Goal: Task Accomplishment & Management: Manage account settings

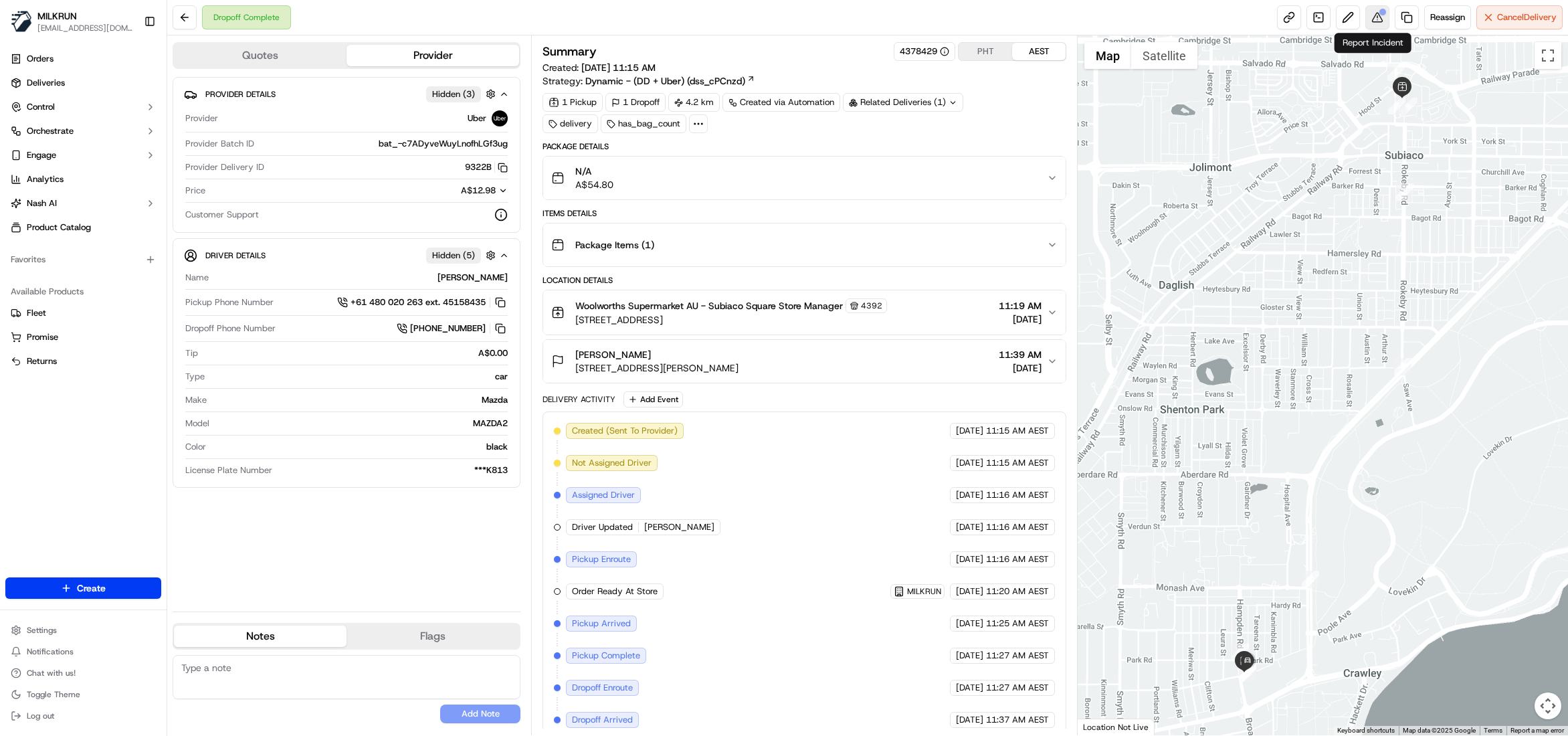
click at [1375, 16] on button at bounding box center [1377, 18] width 24 height 24
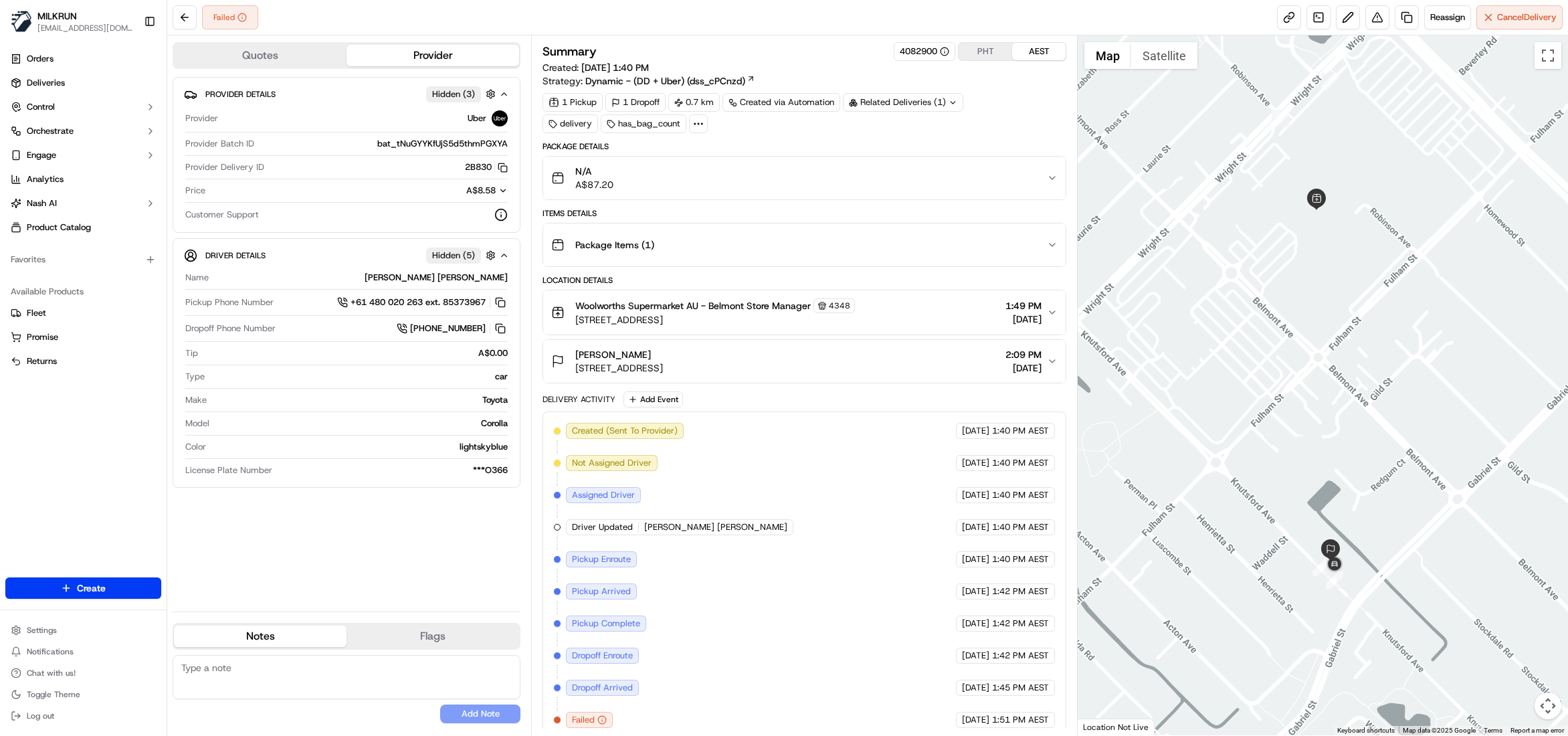
scroll to position [51, 0]
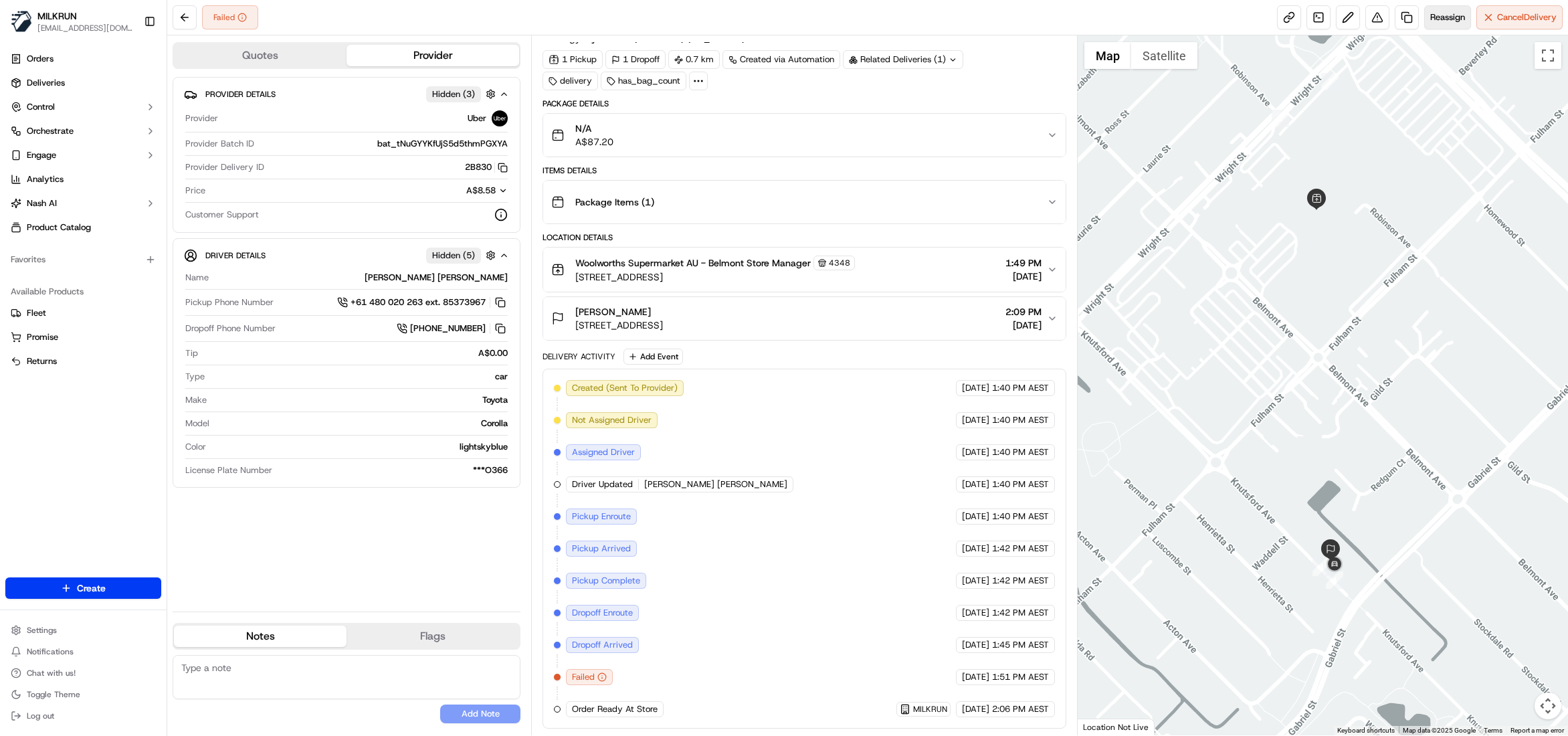
click at [1438, 21] on span "Reassign" at bounding box center [1447, 18] width 34 height 12
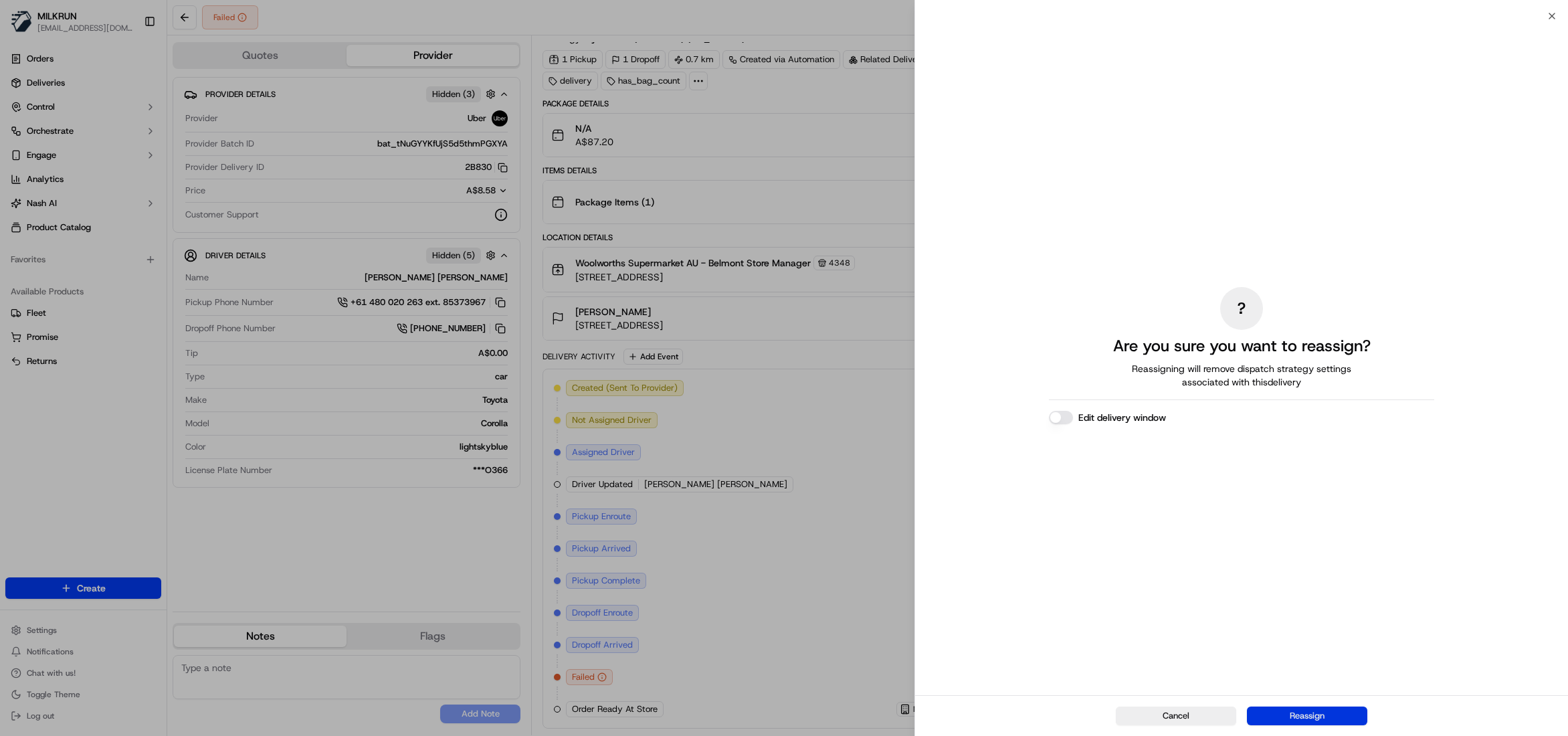
click at [1317, 710] on button "Reassign" at bounding box center [1307, 716] width 120 height 19
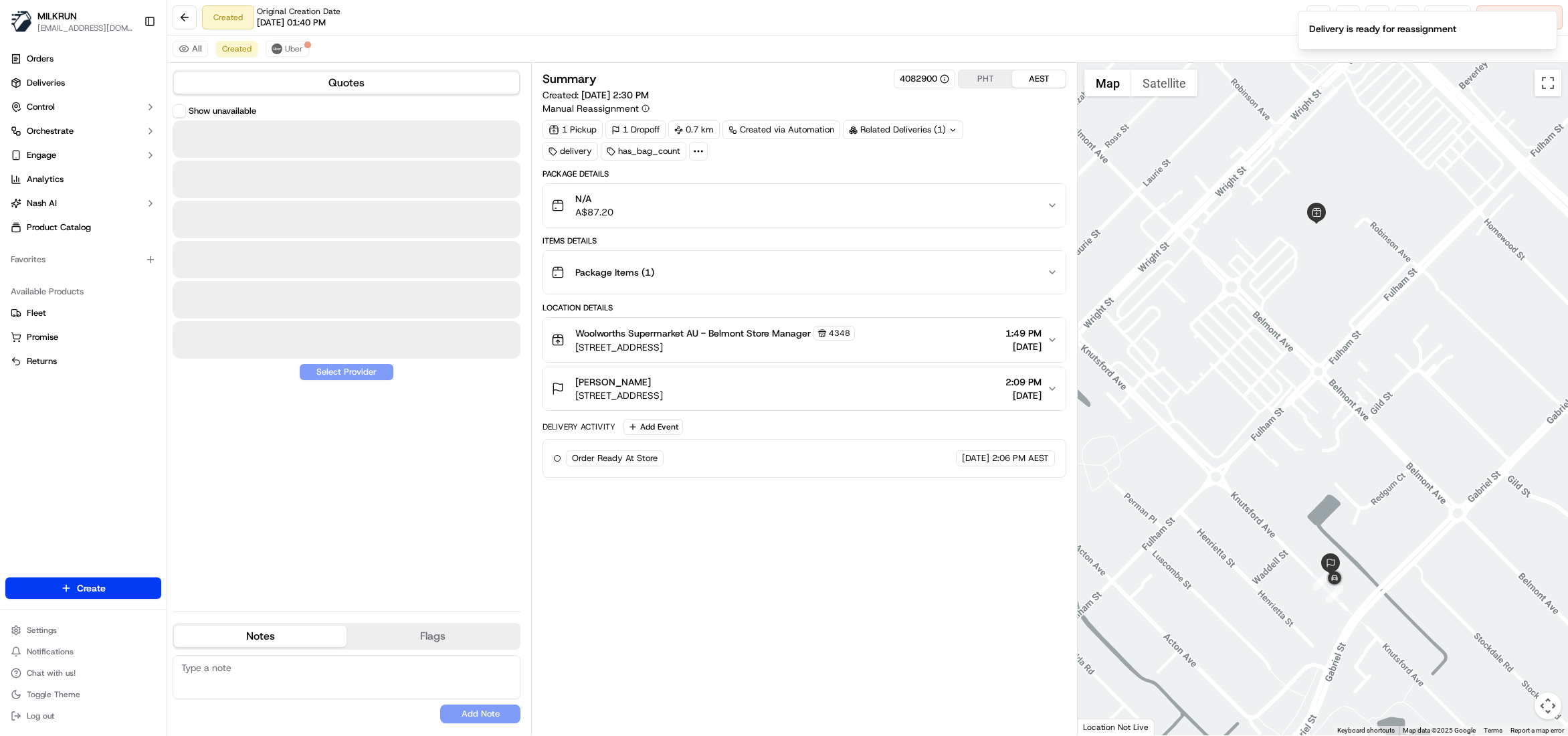
scroll to position [0, 0]
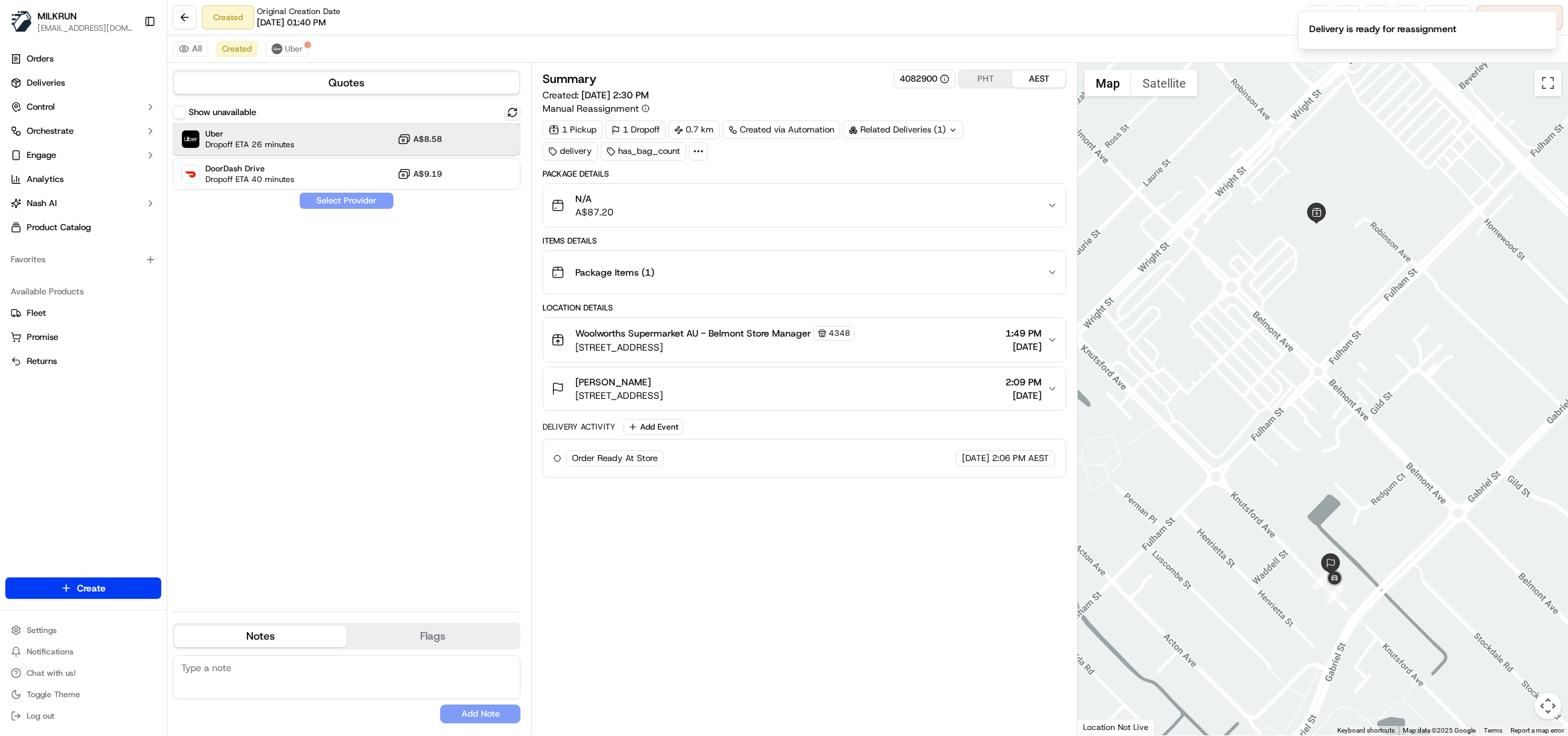
click at [293, 131] on span "Uber" at bounding box center [250, 134] width 89 height 11
click at [328, 200] on button "Assign Provider" at bounding box center [346, 201] width 95 height 16
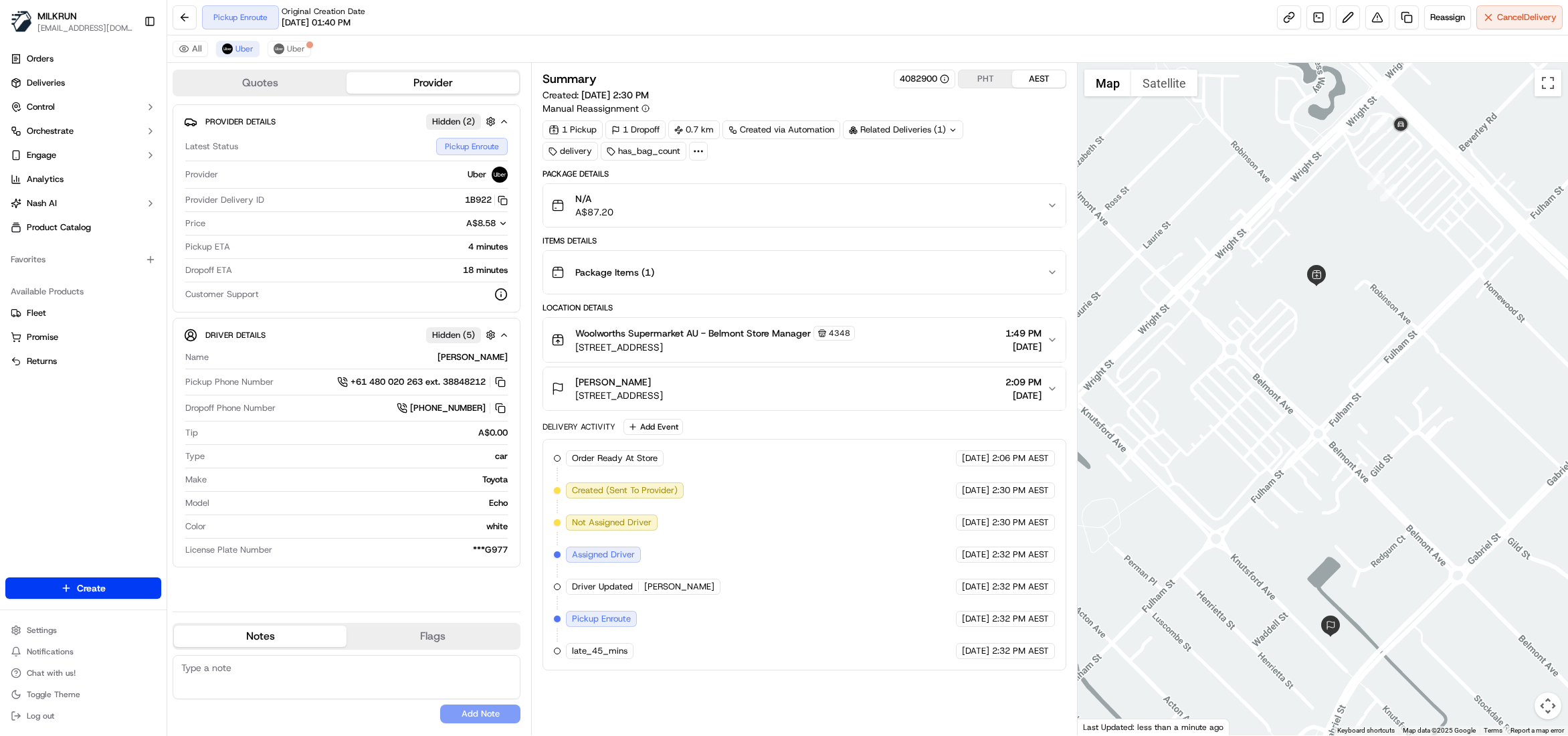
drag, startPoint x: 1333, startPoint y: 428, endPoint x: 1333, endPoint y: 512, distance: 84.0
click at [1333, 512] on div at bounding box center [1323, 399] width 491 height 672
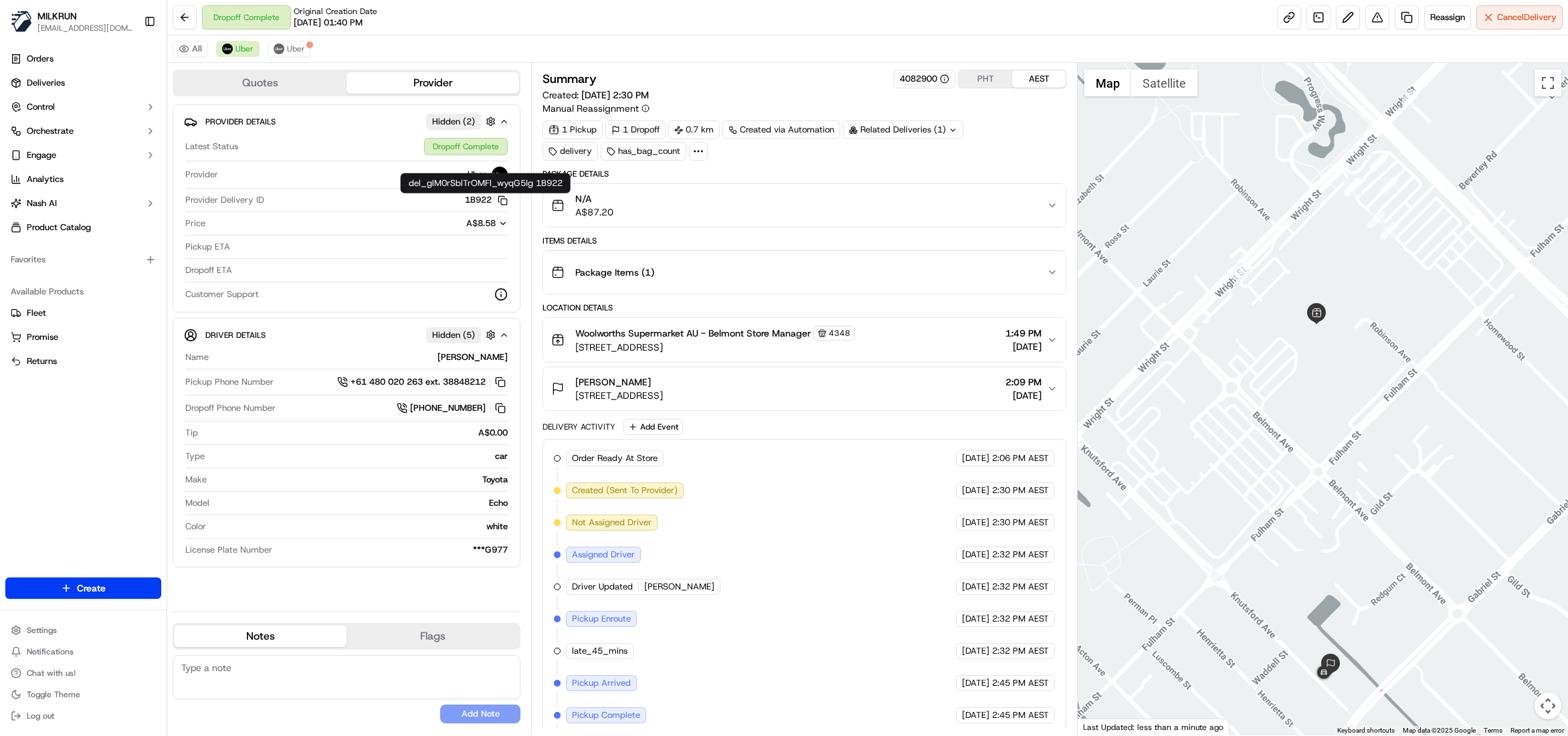
scroll to position [111, 0]
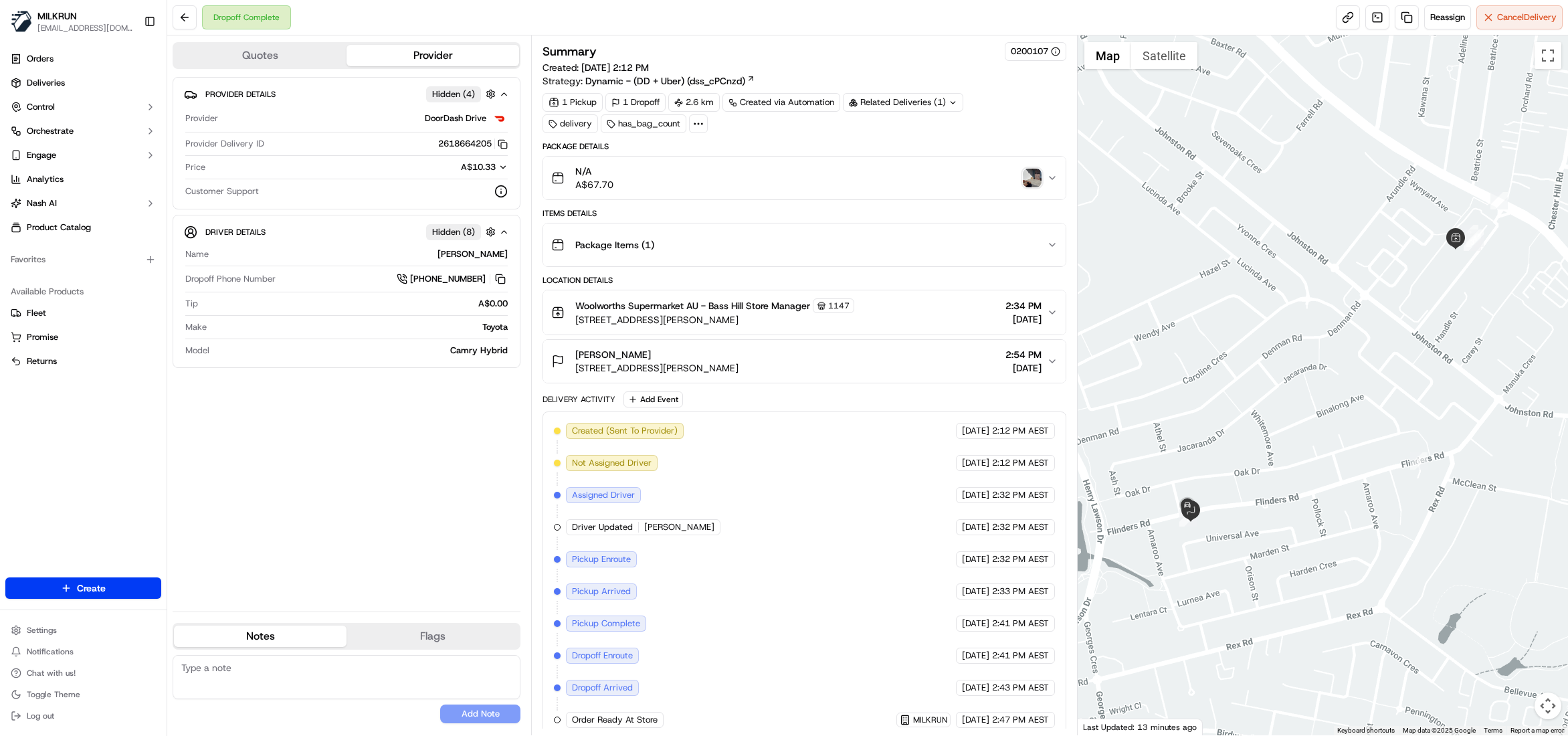
click at [664, 360] on div "Sandra Di Bella" at bounding box center [657, 355] width 164 height 14
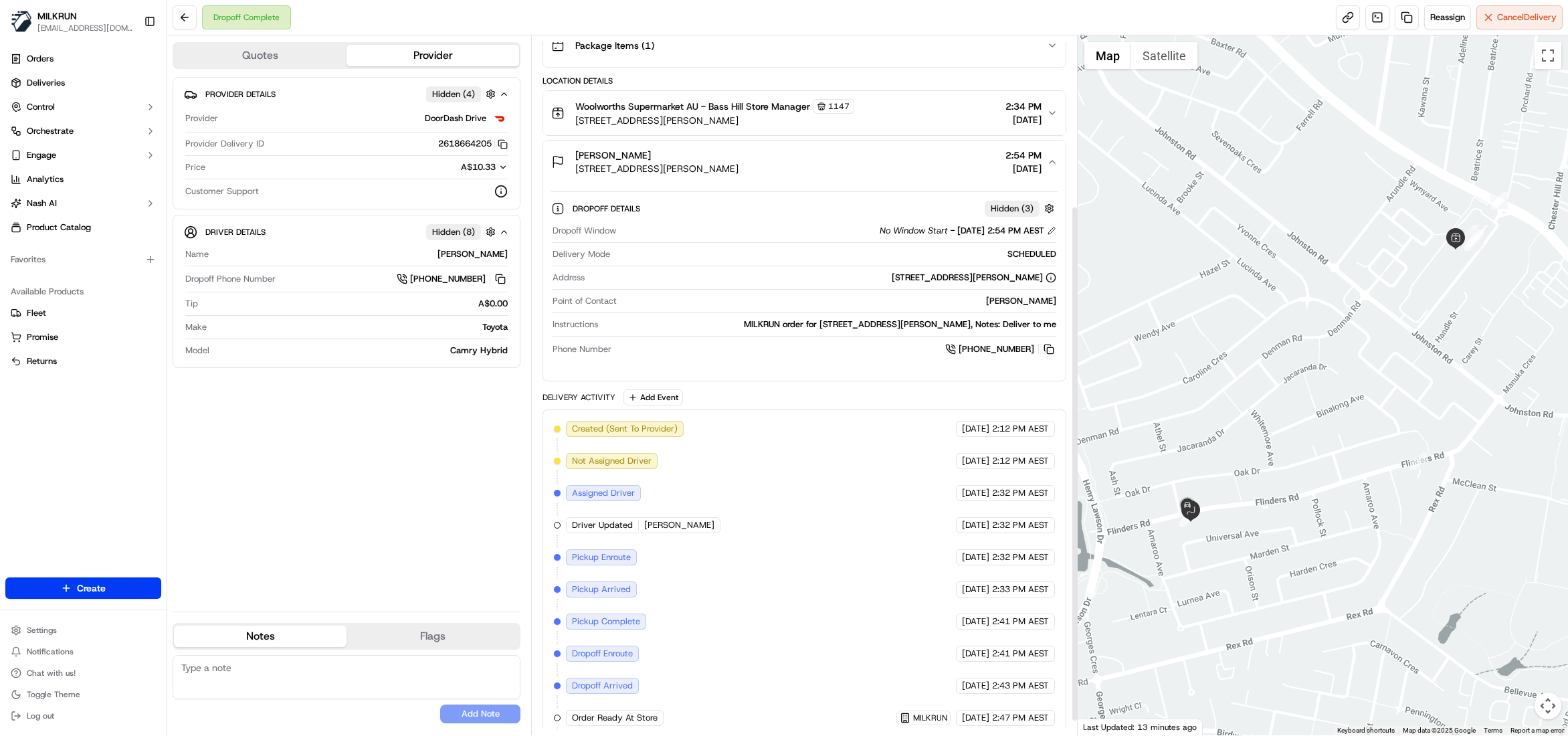
scroll to position [249, 0]
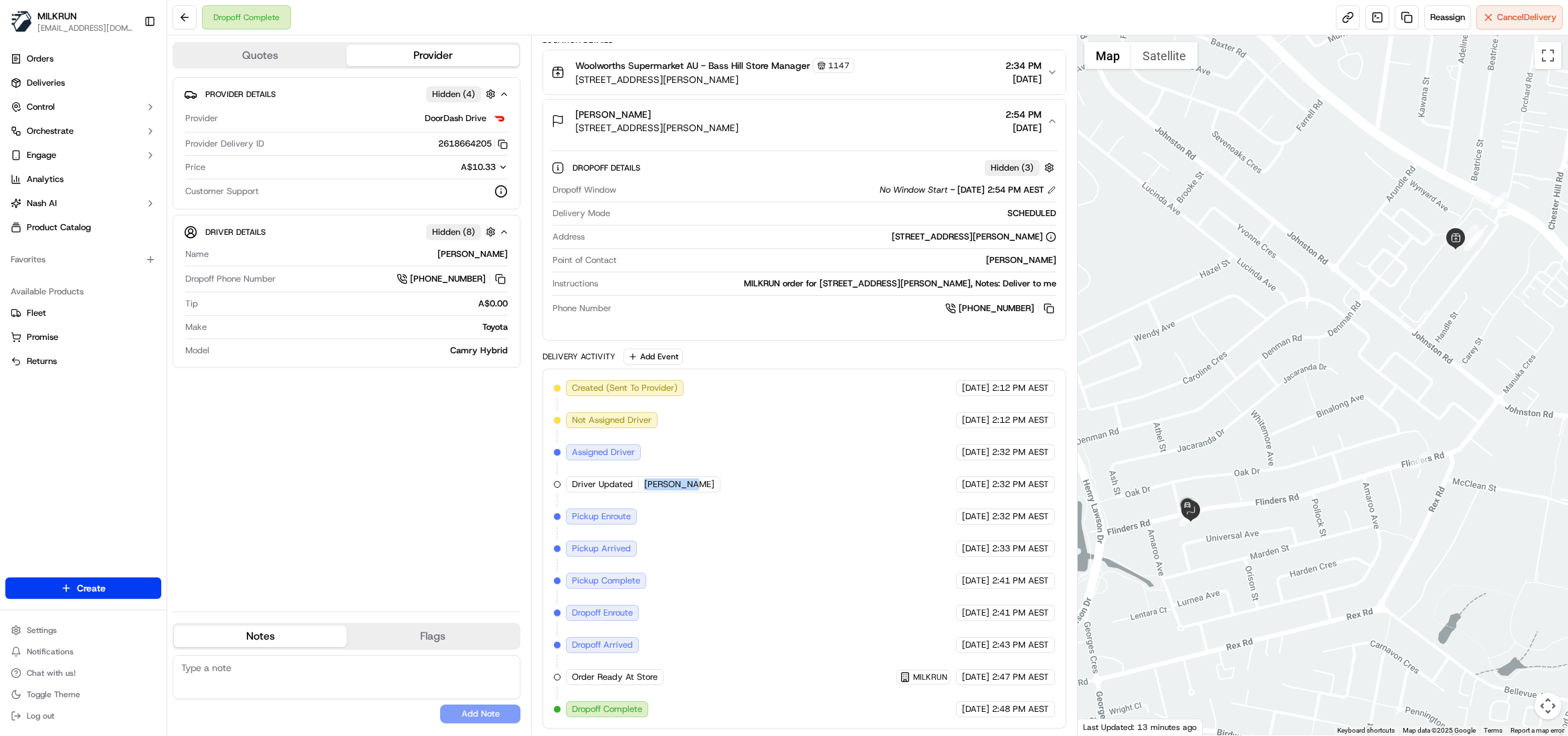
drag, startPoint x: 643, startPoint y: 482, endPoint x: 685, endPoint y: 486, distance: 42.2
click at [685, 486] on div "Driver Updated Nishan N." at bounding box center [643, 485] width 155 height 16
copy span "Nishan N."
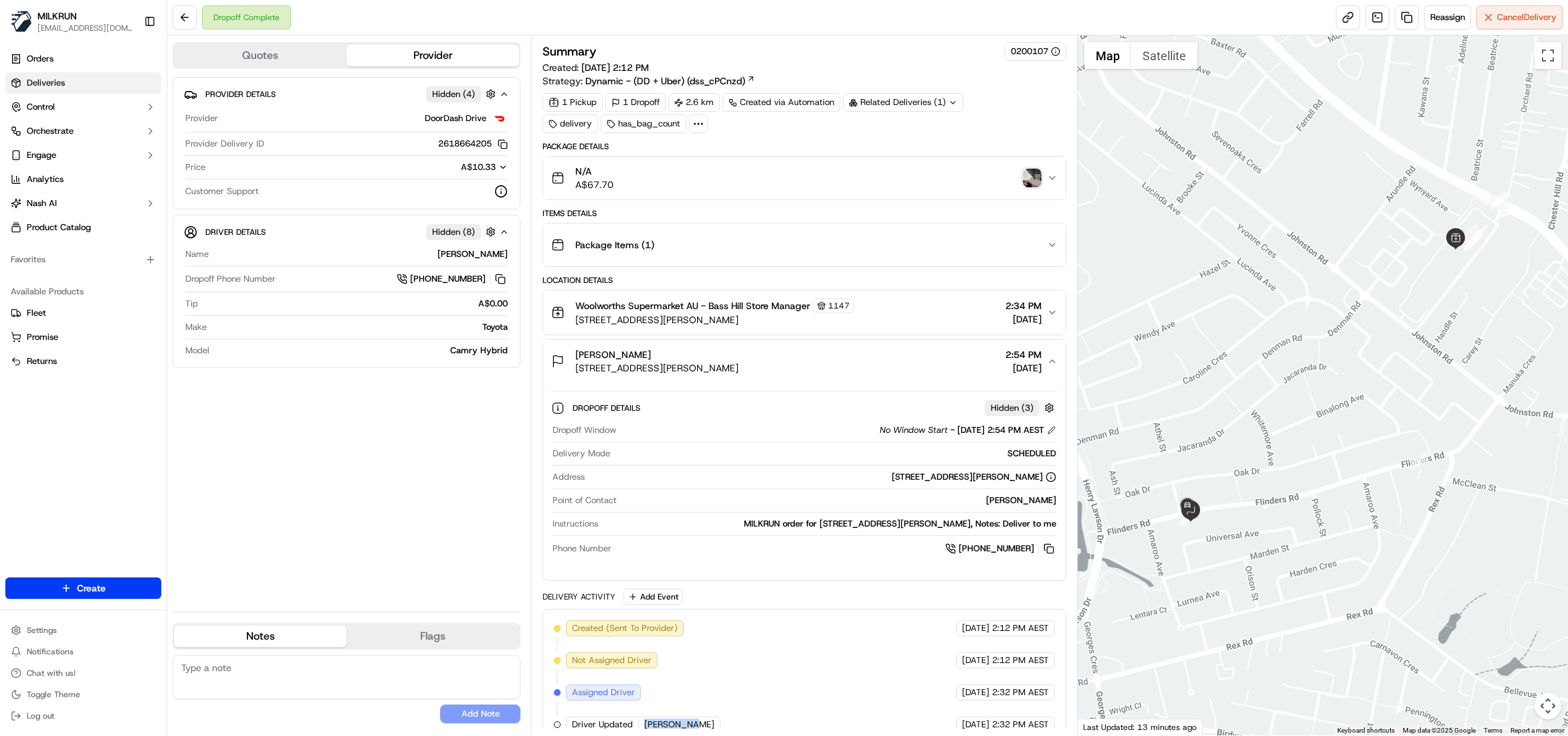
click at [34, 85] on span "Deliveries" at bounding box center [46, 83] width 38 height 12
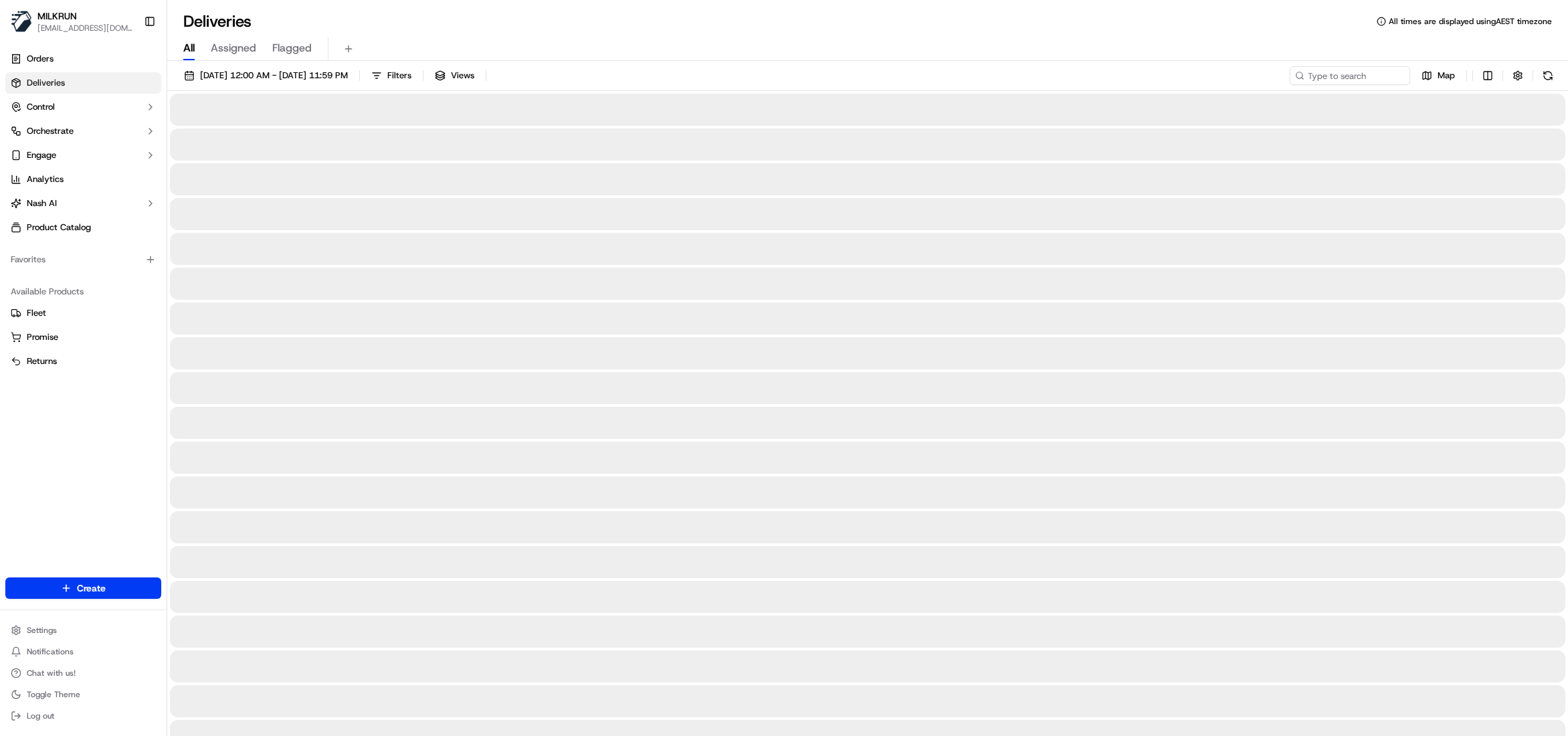
click at [185, 52] on span "All" at bounding box center [189, 48] width 11 height 16
click at [1336, 74] on input at bounding box center [1330, 76] width 161 height 19
paste input "Nishan N."
type input "Nishan N."
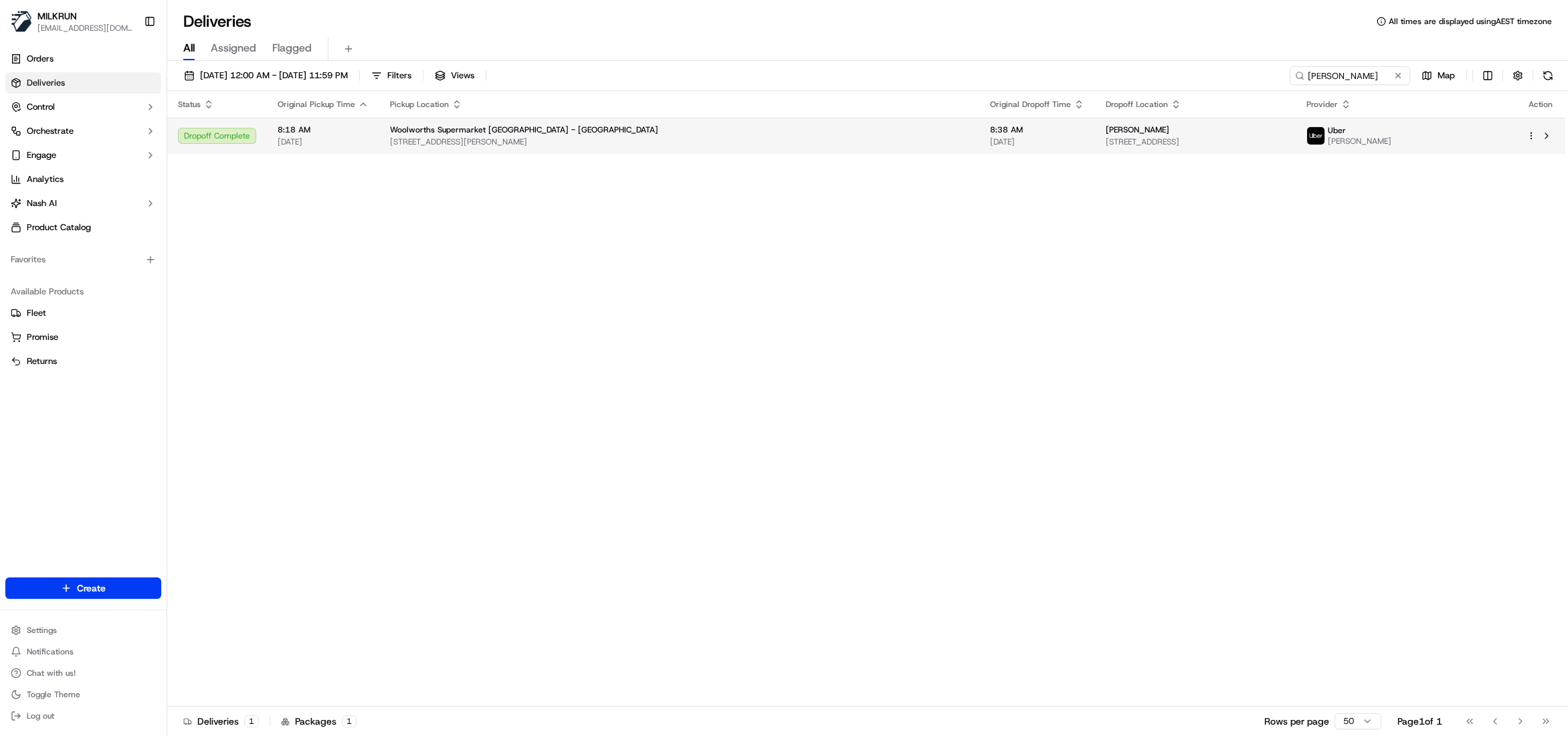
click at [657, 131] on div "Woolworths Supermarket NZ - Northwest" at bounding box center [679, 130] width 579 height 11
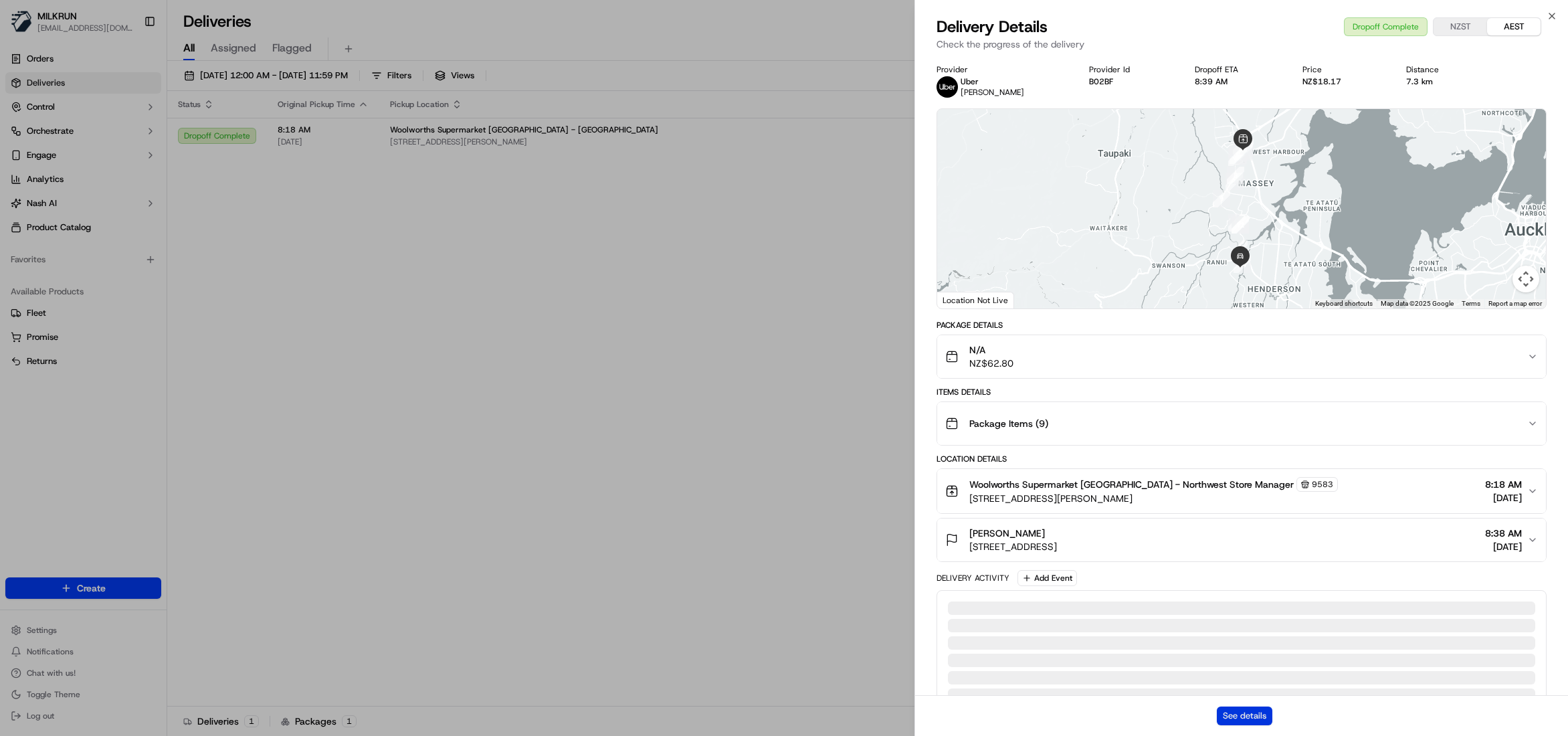
click at [1269, 711] on button "See details" at bounding box center [1245, 716] width 55 height 19
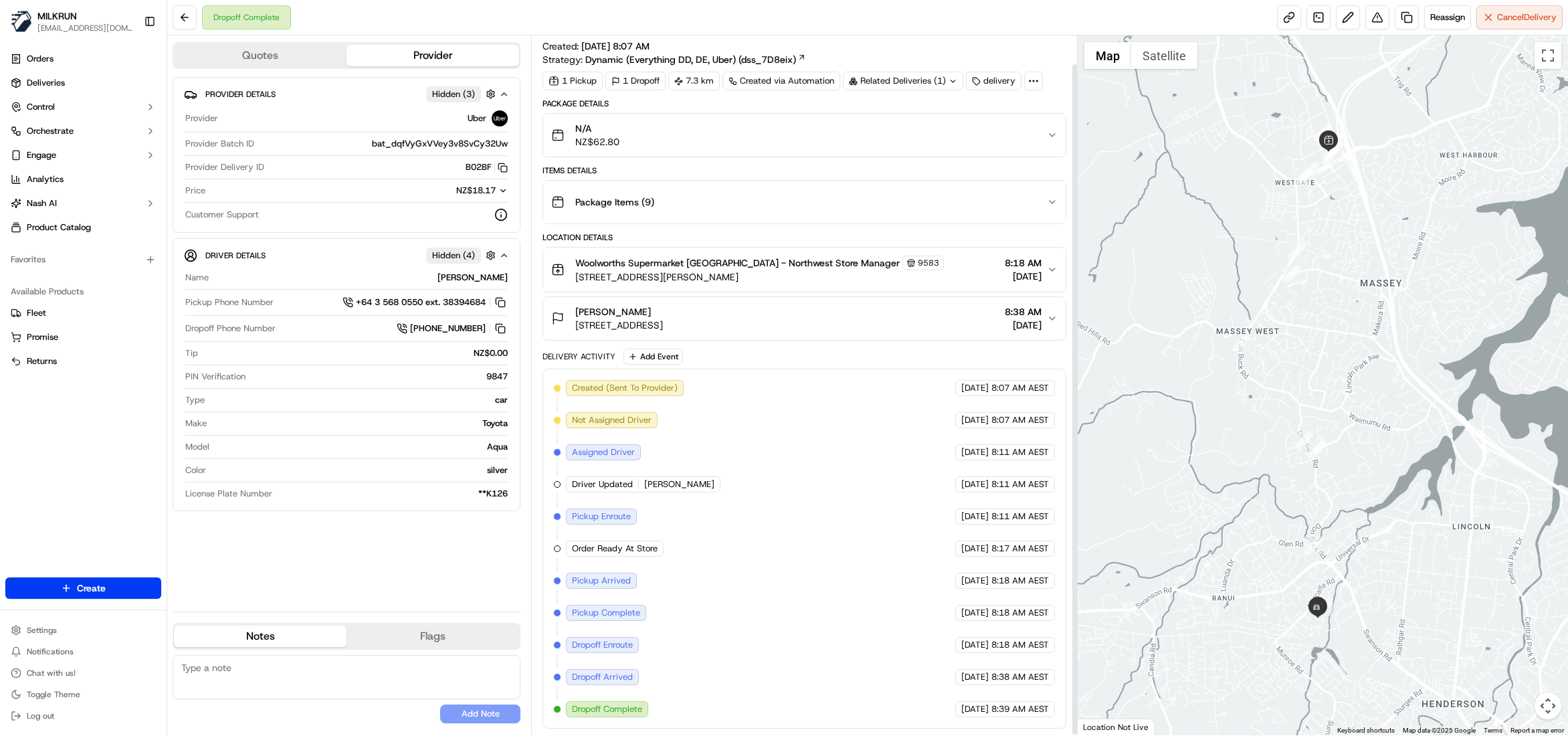
scroll to position [30, 0]
click at [1048, 313] on icon "button" at bounding box center [1052, 318] width 11 height 11
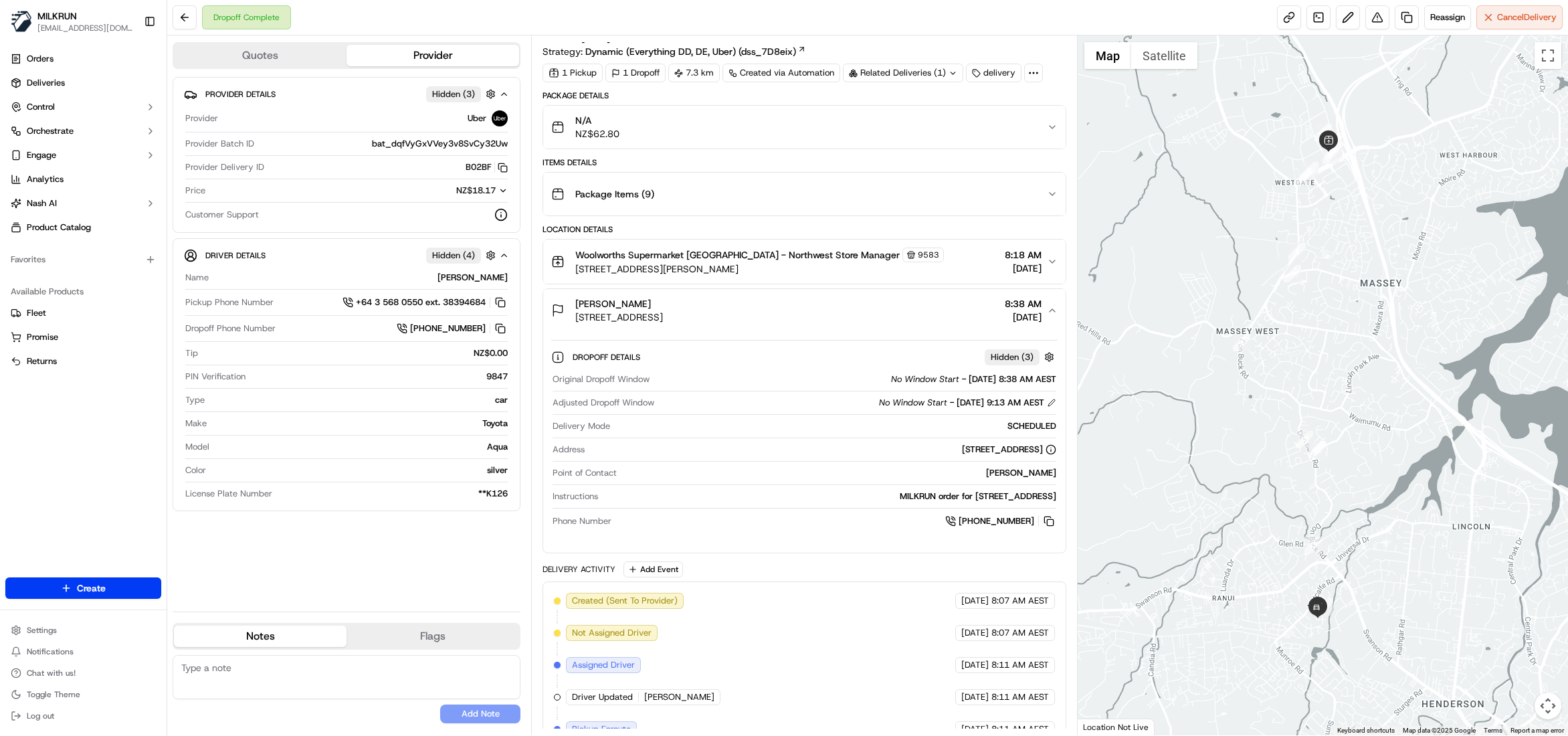
click at [1054, 310] on icon "button" at bounding box center [1052, 310] width 11 height 11
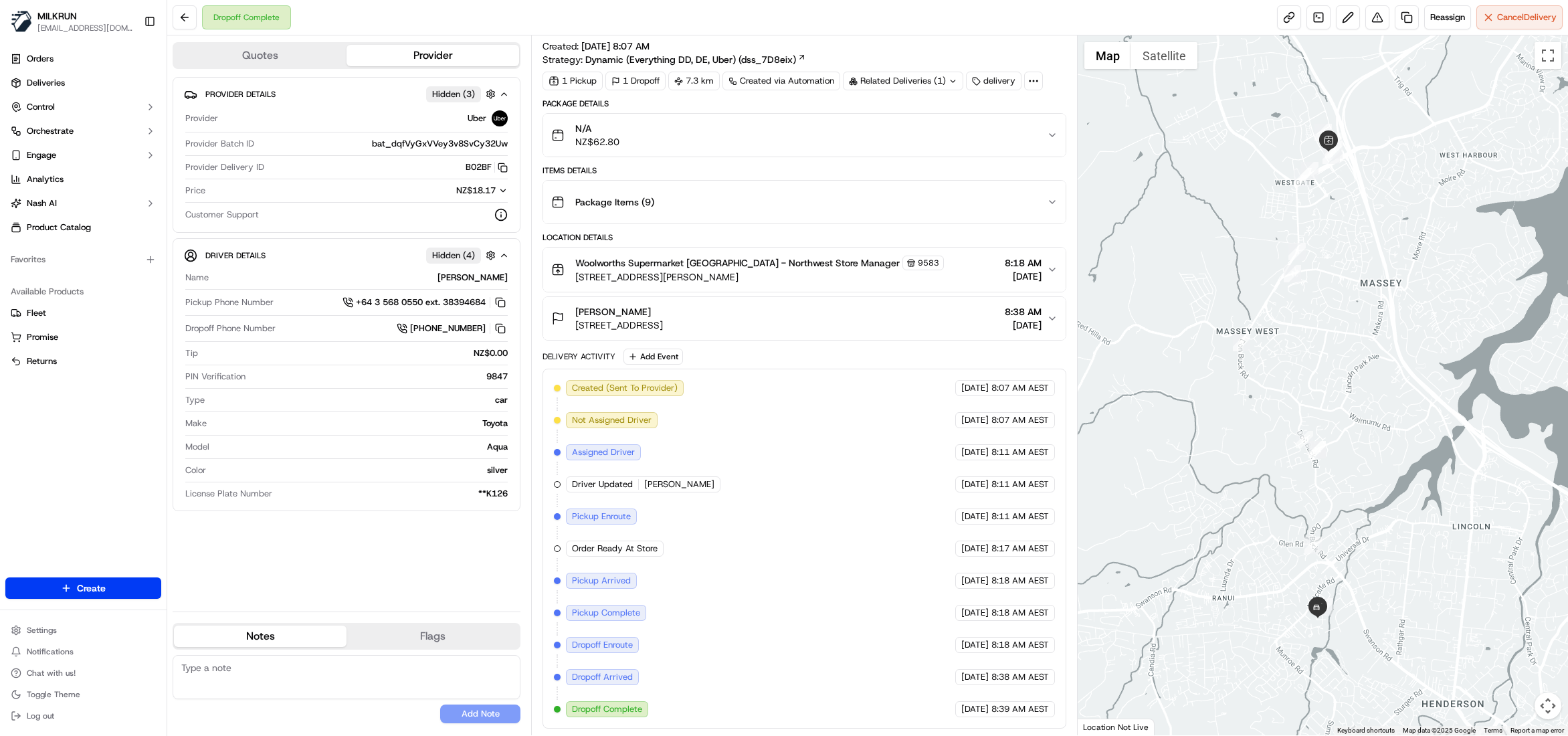
click at [1050, 264] on icon "button" at bounding box center [1052, 270] width 11 height 11
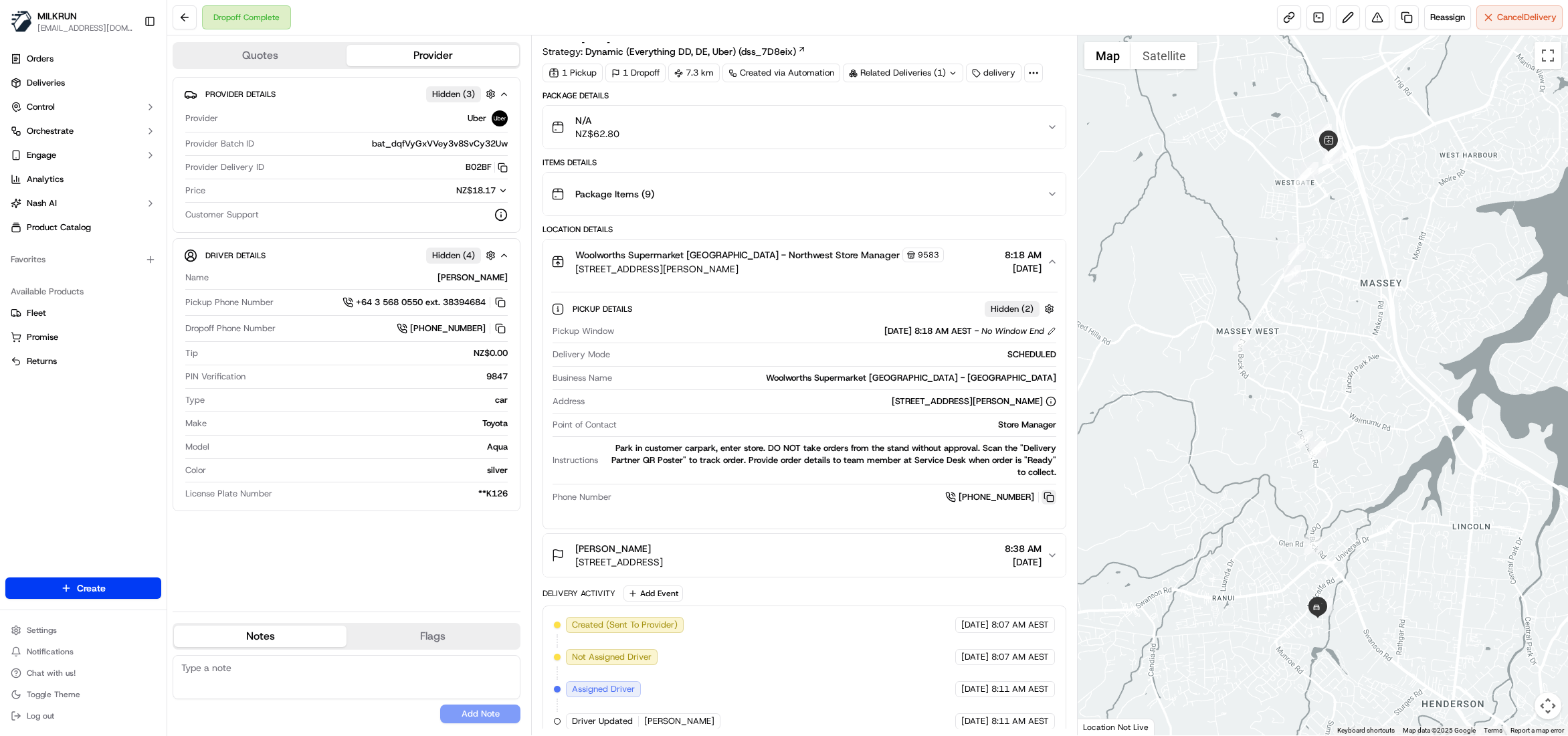
click at [1050, 497] on button at bounding box center [1049, 497] width 15 height 15
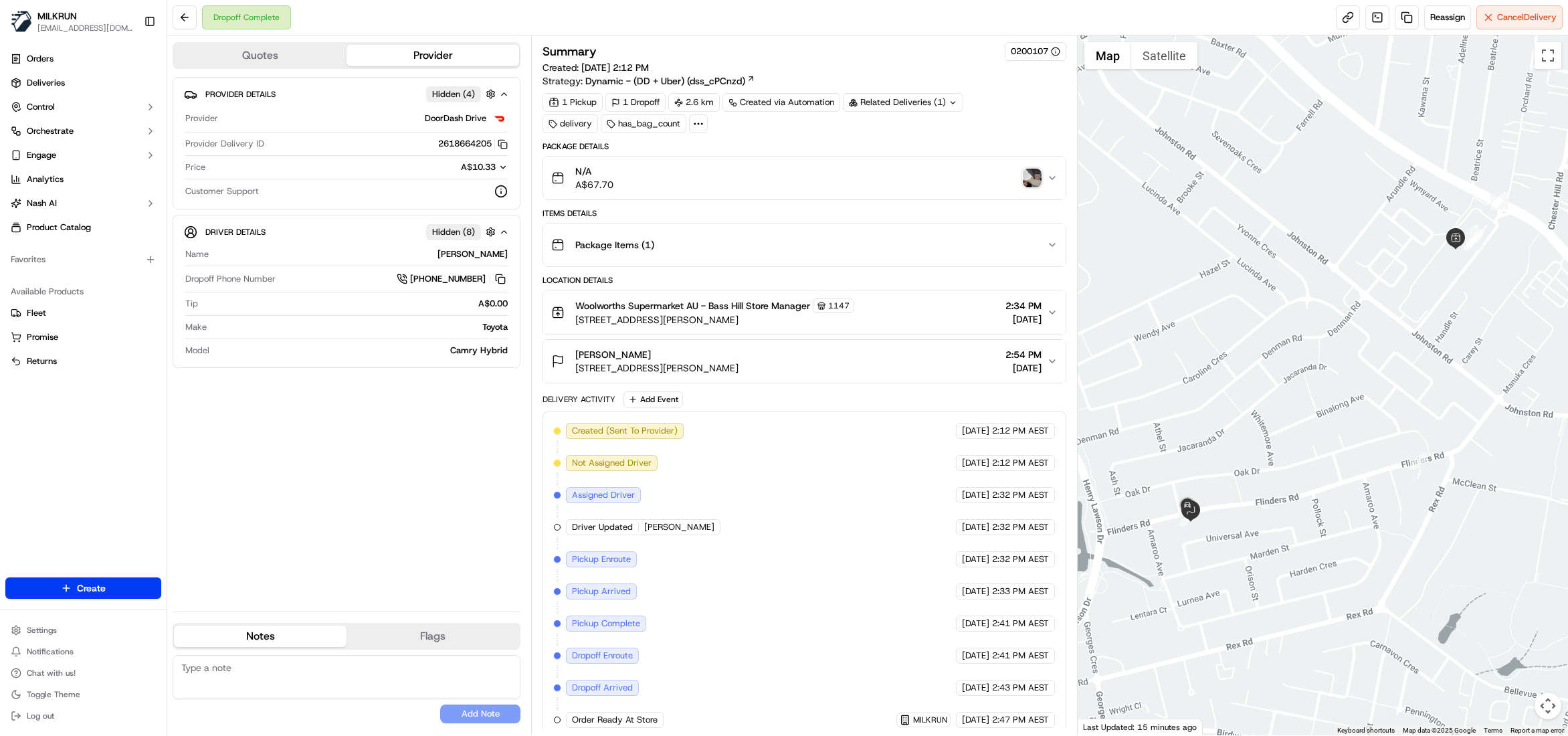
click at [1028, 184] on img "button" at bounding box center [1033, 178] width 19 height 19
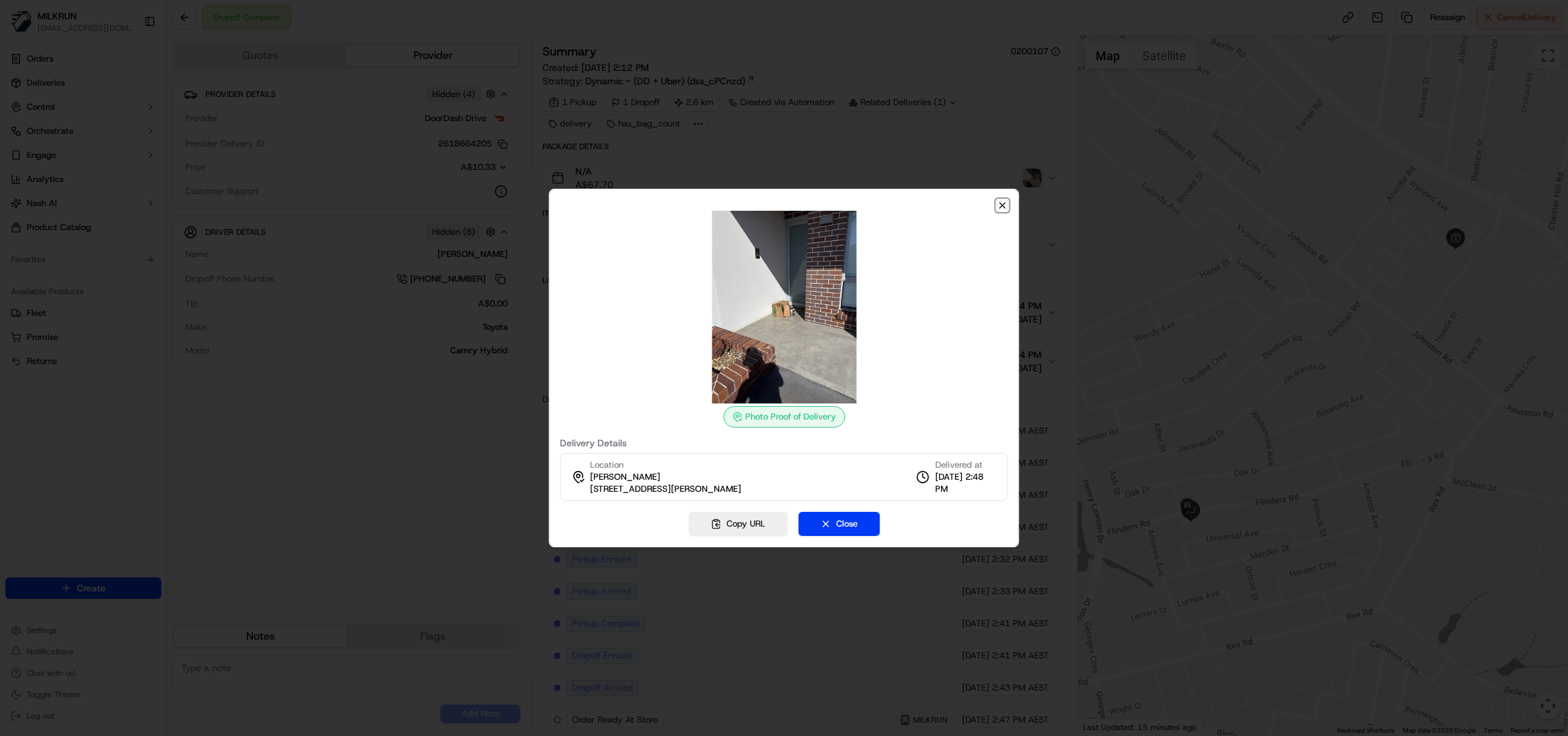
click at [998, 205] on icon "button" at bounding box center [1003, 205] width 11 height 11
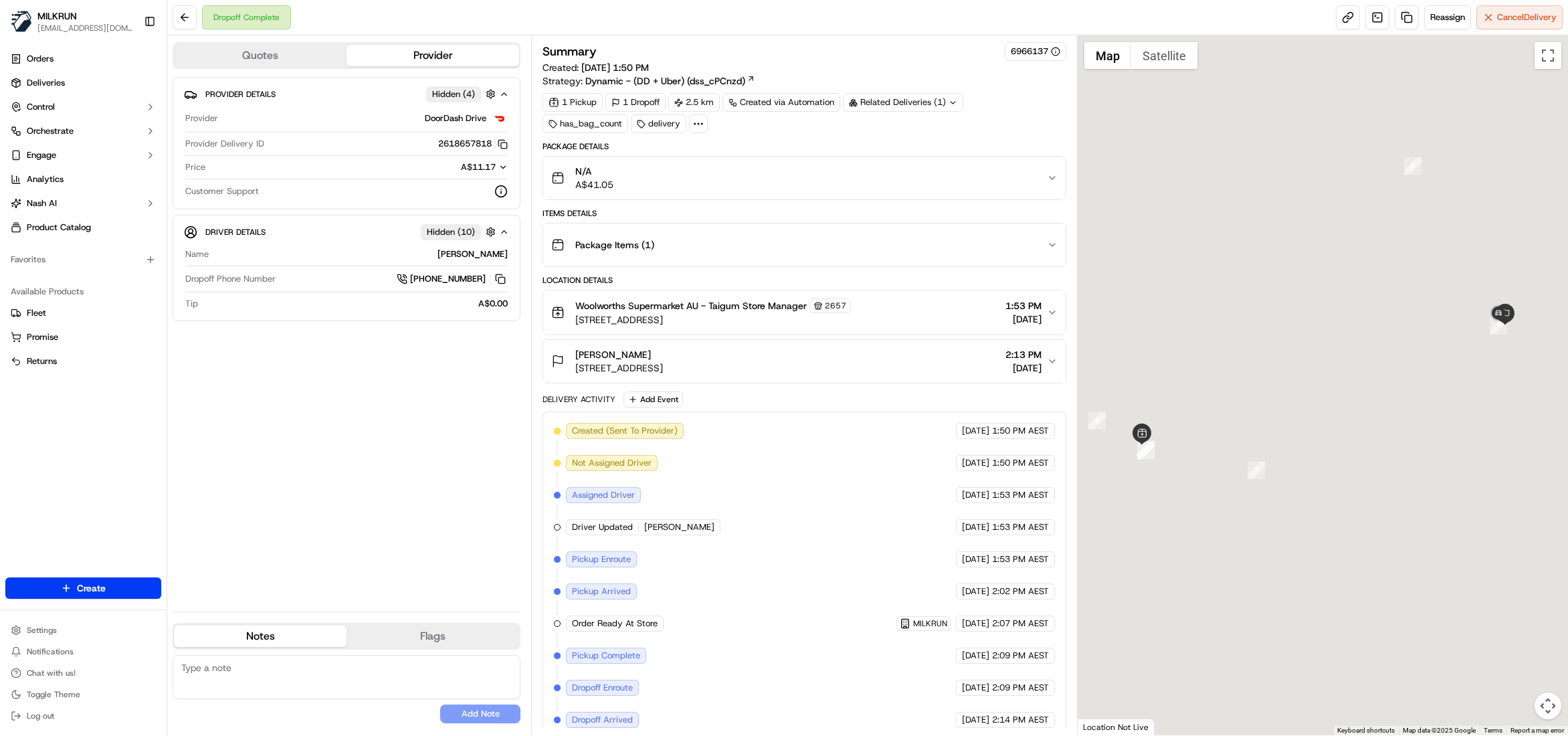
click at [1052, 318] on icon "button" at bounding box center [1052, 312] width 11 height 11
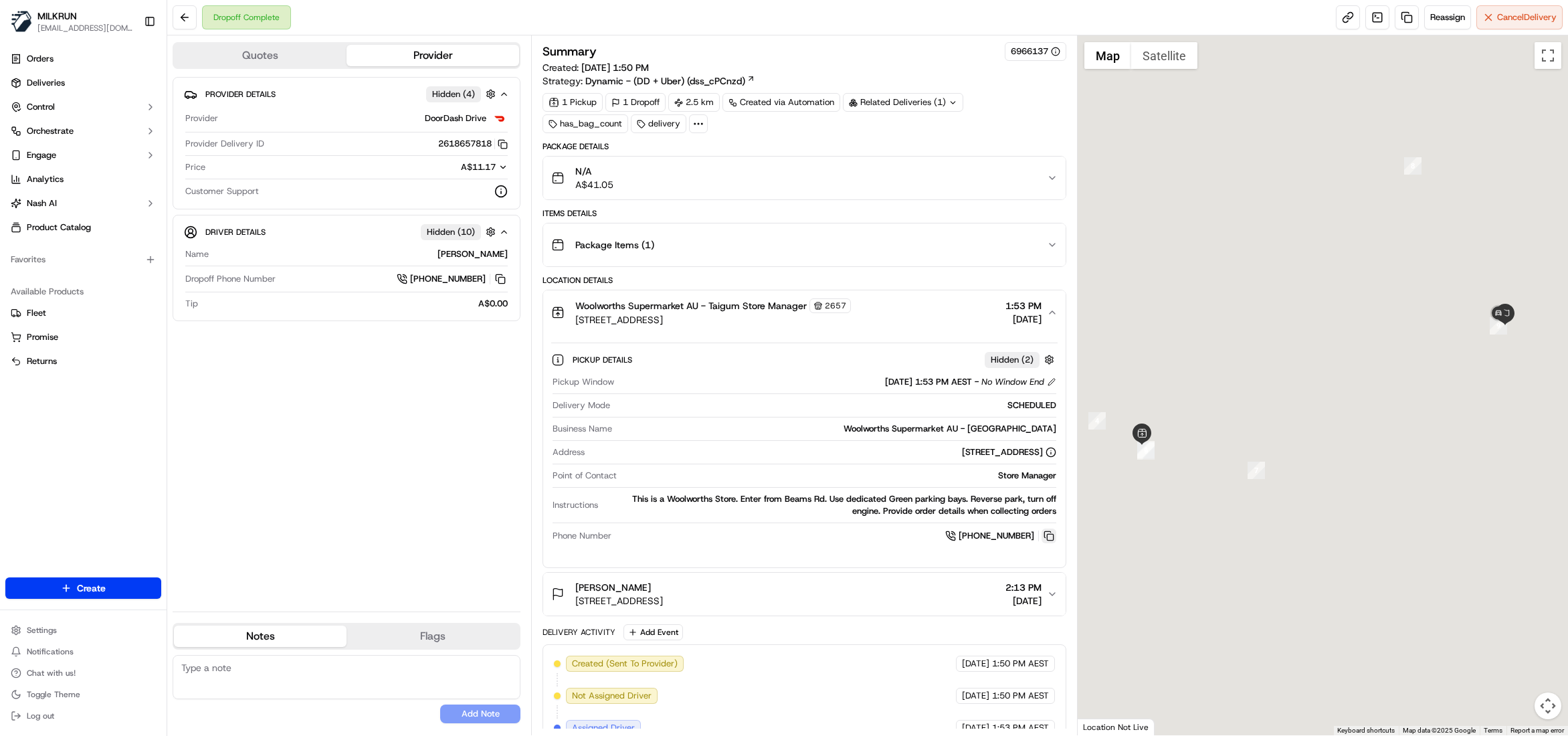
click at [1048, 537] on button at bounding box center [1049, 536] width 15 height 15
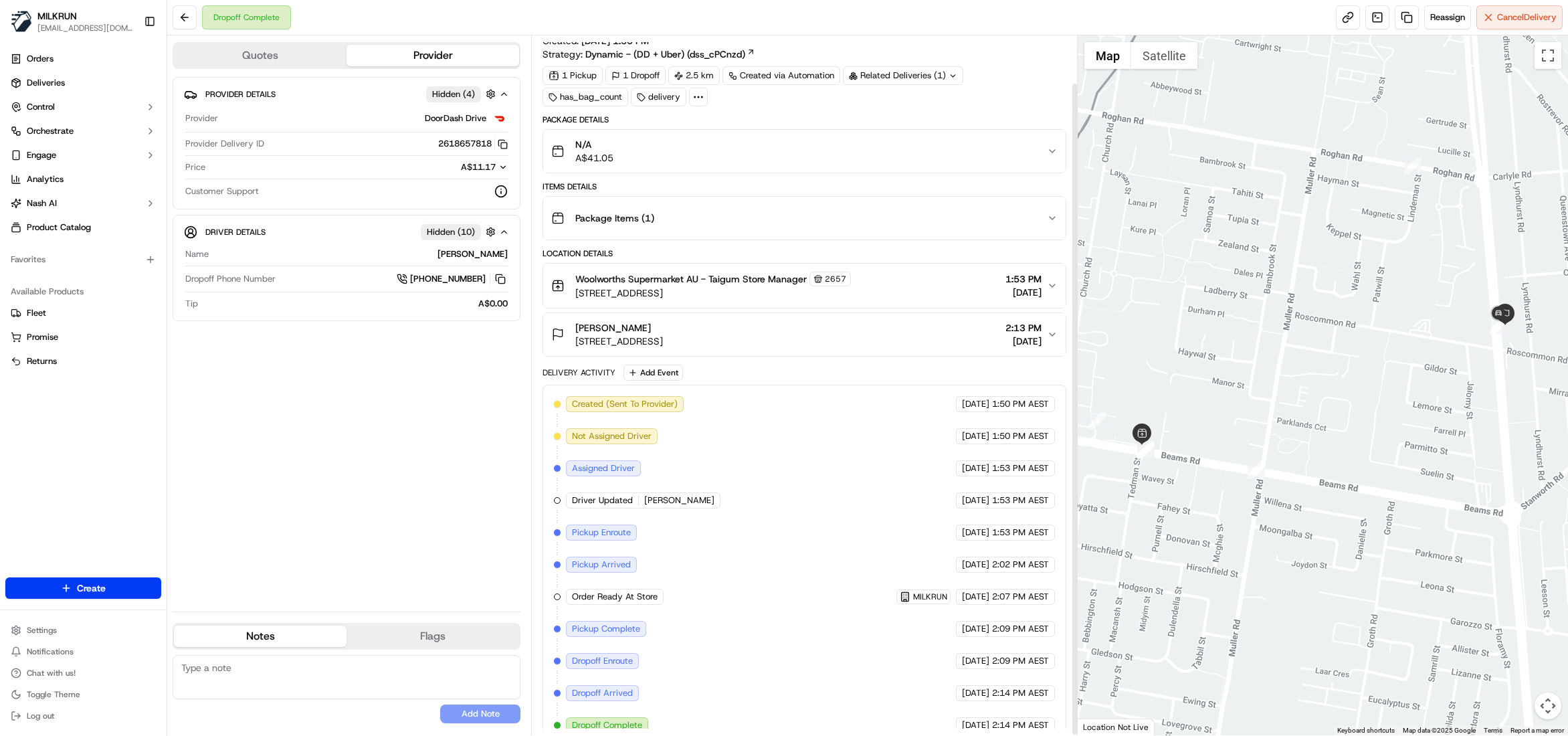
scroll to position [51, 0]
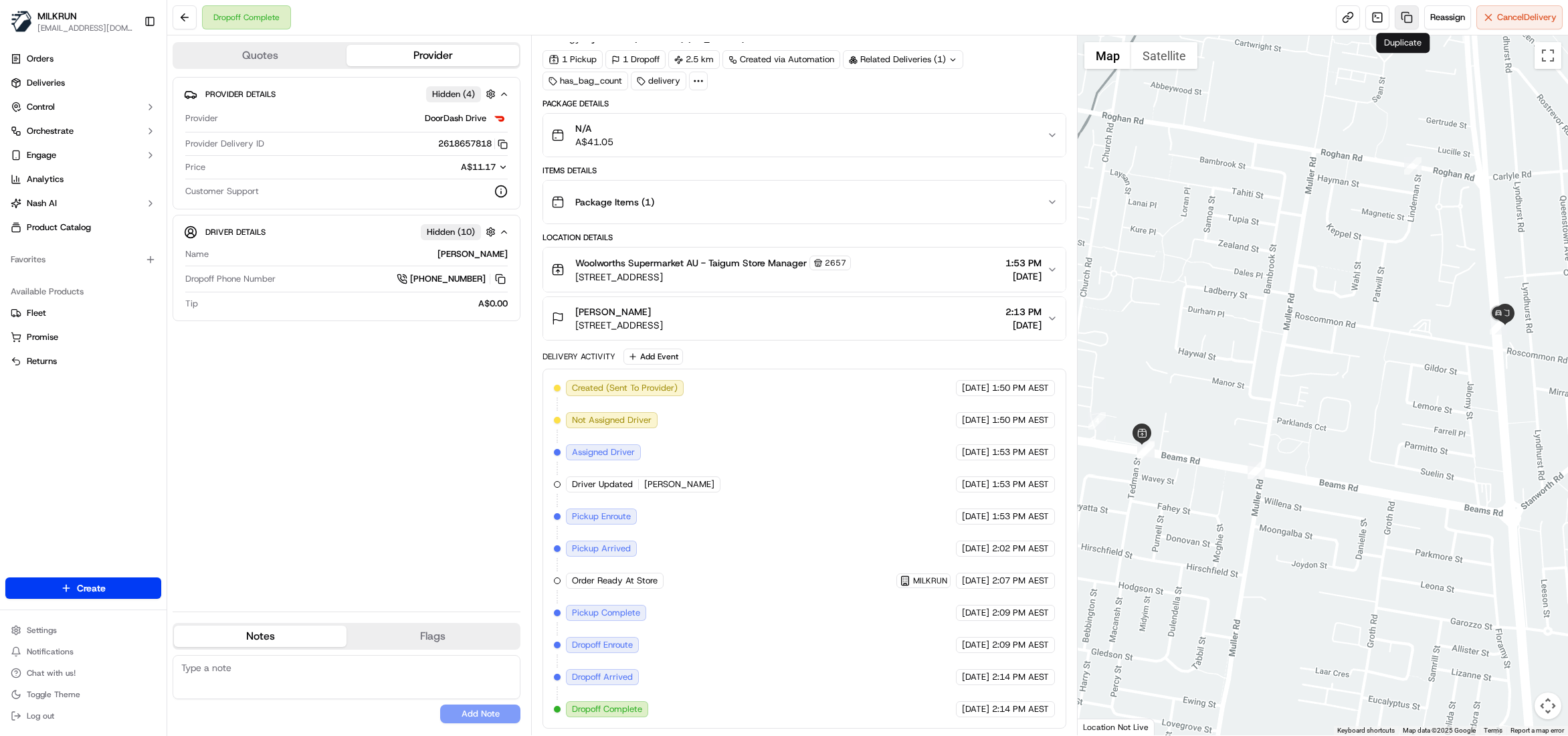
click at [1406, 18] on link at bounding box center [1407, 18] width 24 height 24
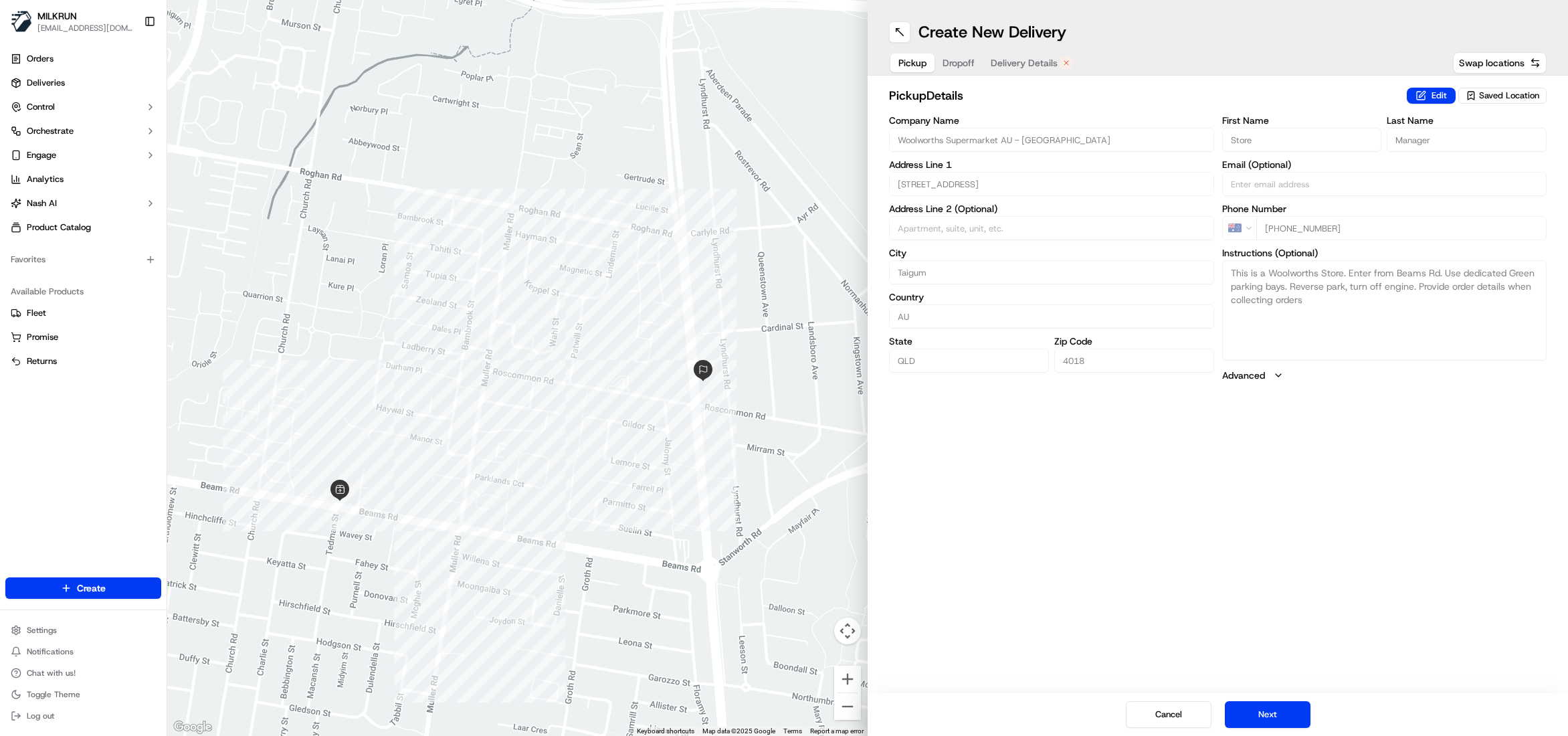
click at [1039, 48] on div "Create New Delivery Pickup Dropoff Delivery Details Swap locations" at bounding box center [1218, 38] width 700 height 76
click at [1039, 59] on span "Delivery Details" at bounding box center [1024, 63] width 67 height 14
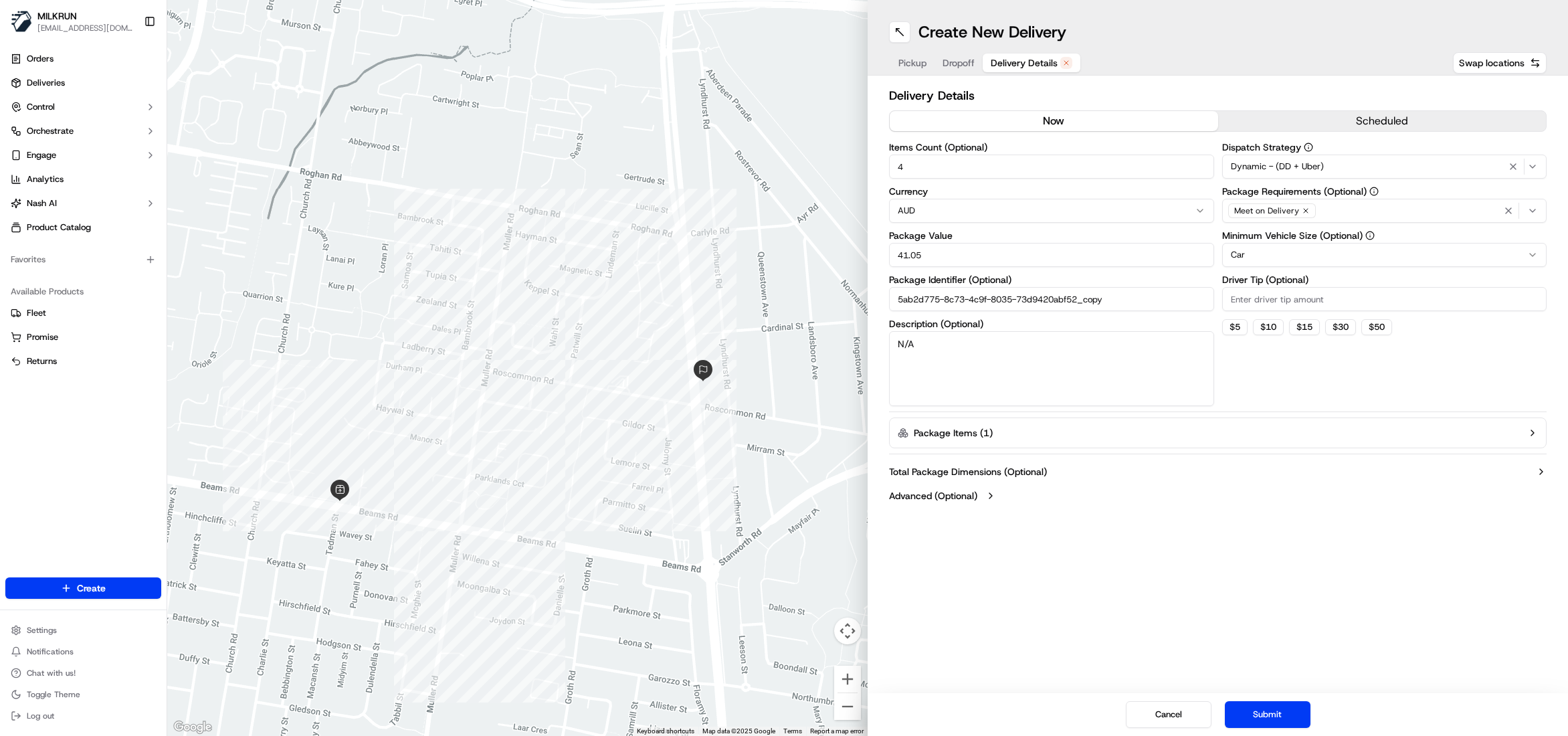
click at [1034, 114] on button "now" at bounding box center [1054, 121] width 328 height 20
click at [1264, 716] on button "Submit" at bounding box center [1268, 714] width 86 height 27
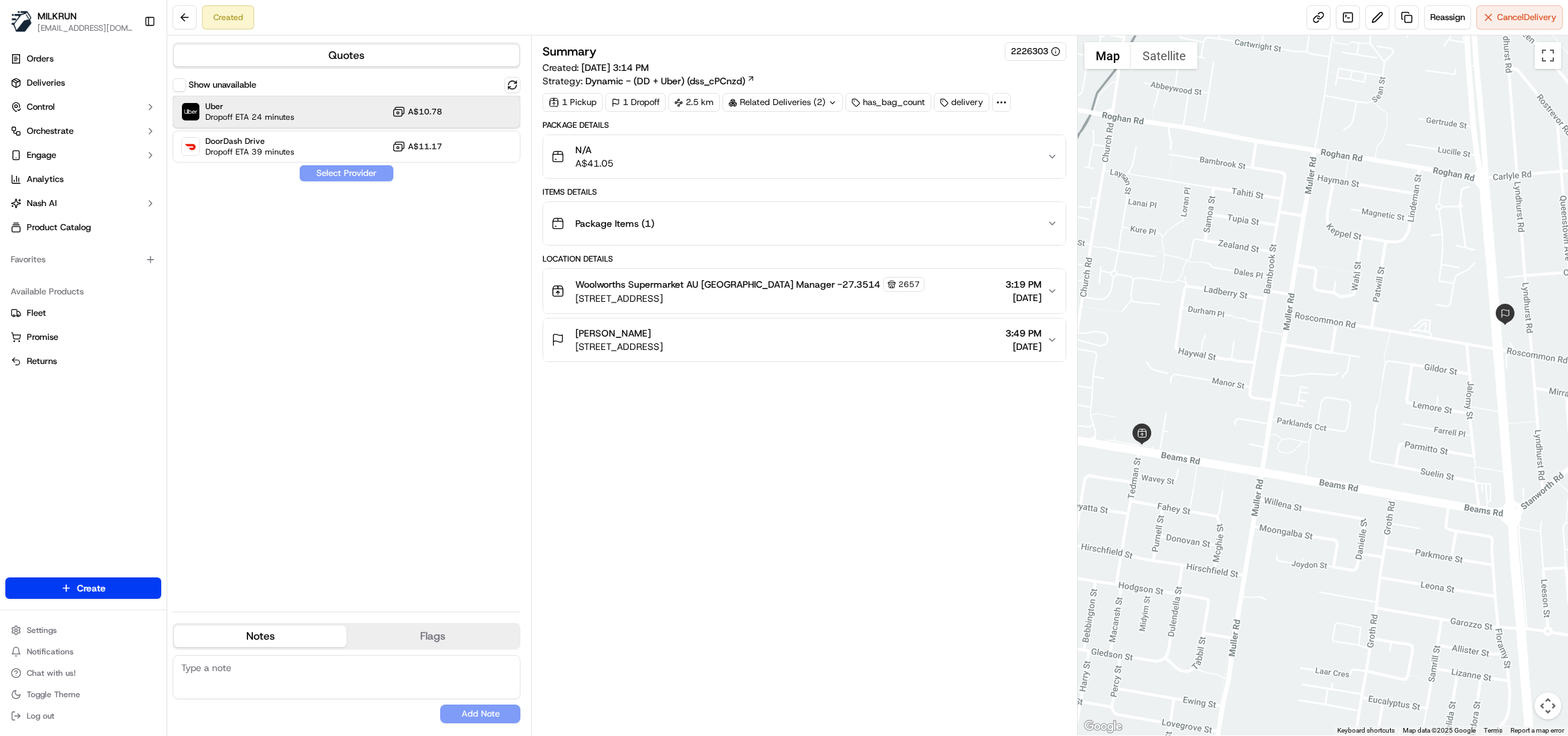
click at [301, 109] on div "Uber Dropoff ETA 24 minutes A$10.78" at bounding box center [346, 112] width 348 height 32
click at [322, 168] on button "Assign Provider" at bounding box center [346, 174] width 95 height 16
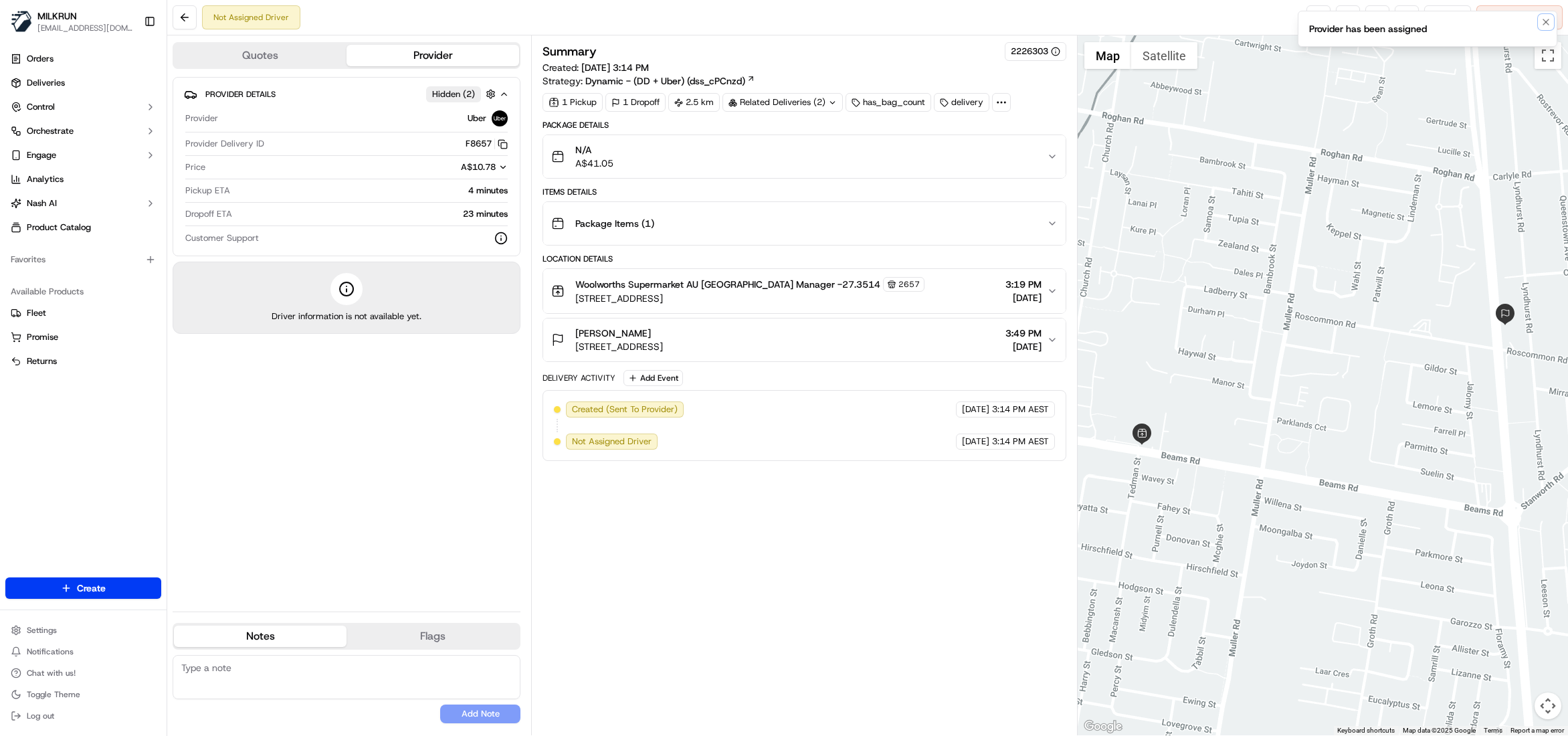
drag, startPoint x: 1548, startPoint y: 21, endPoint x: 1518, endPoint y: 32, distance: 32.0
click at [1546, 22] on icon "Notifications (F8)" at bounding box center [1546, 22] width 11 height 11
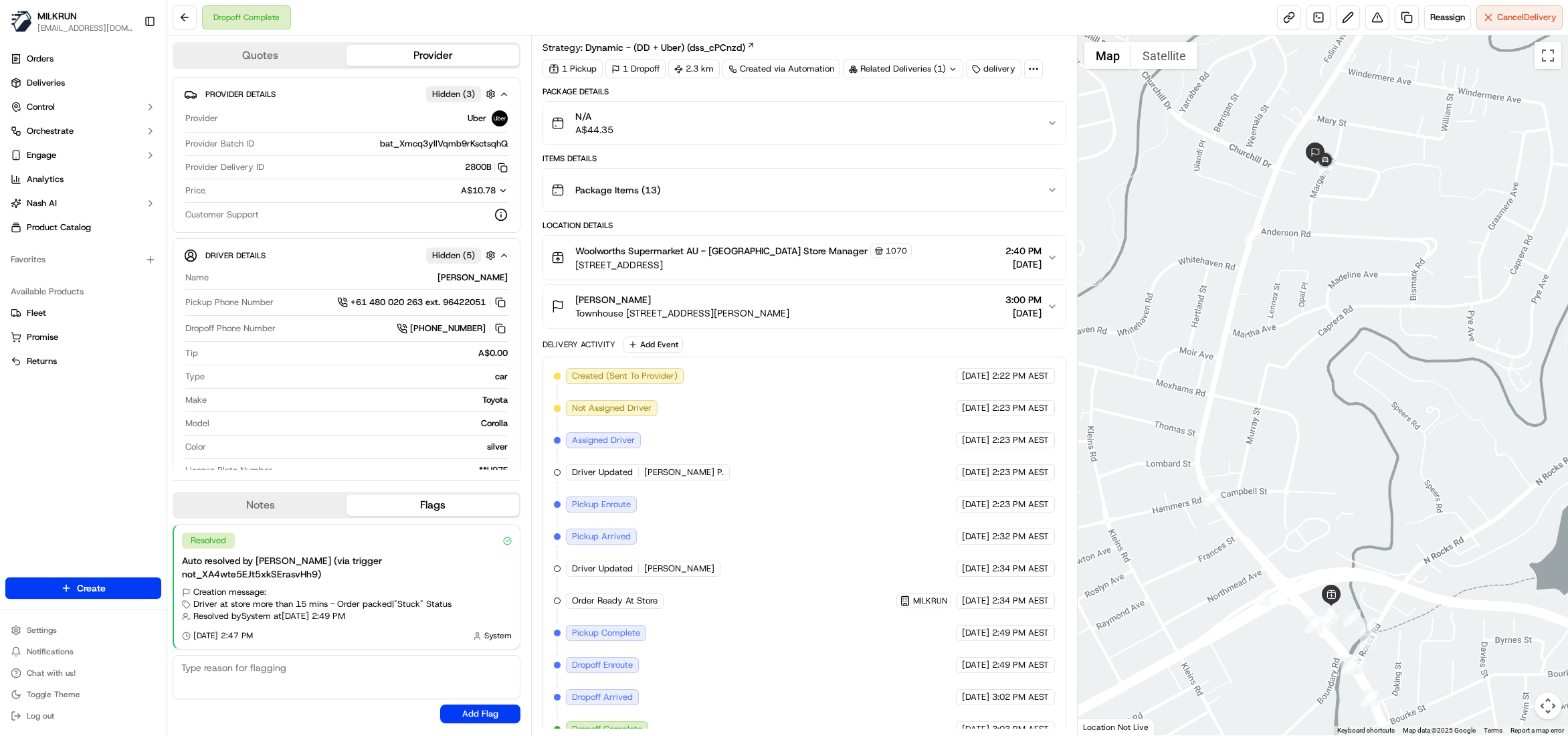
scroll to position [62, 0]
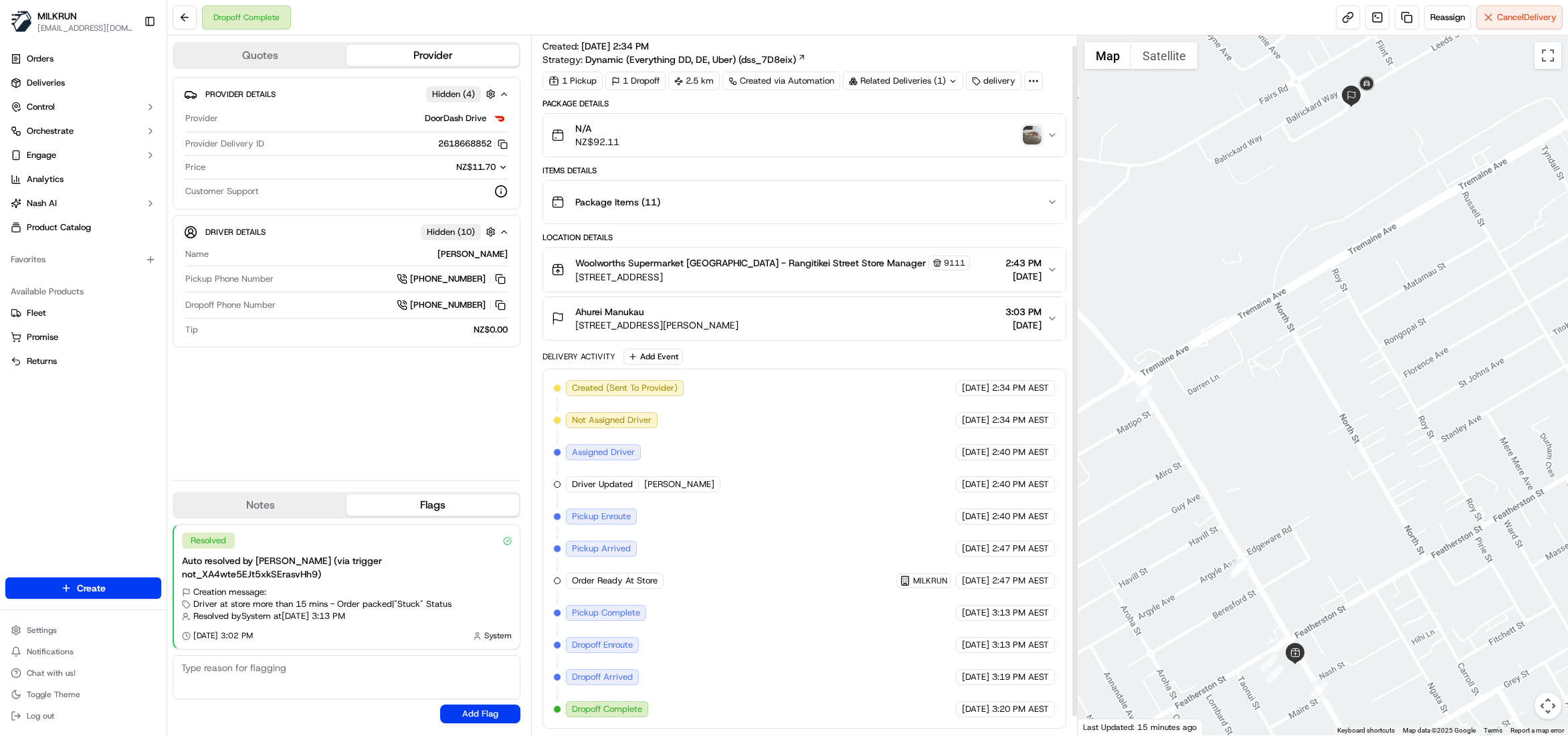
scroll to position [30, 0]
click at [1037, 130] on img "button" at bounding box center [1033, 135] width 19 height 19
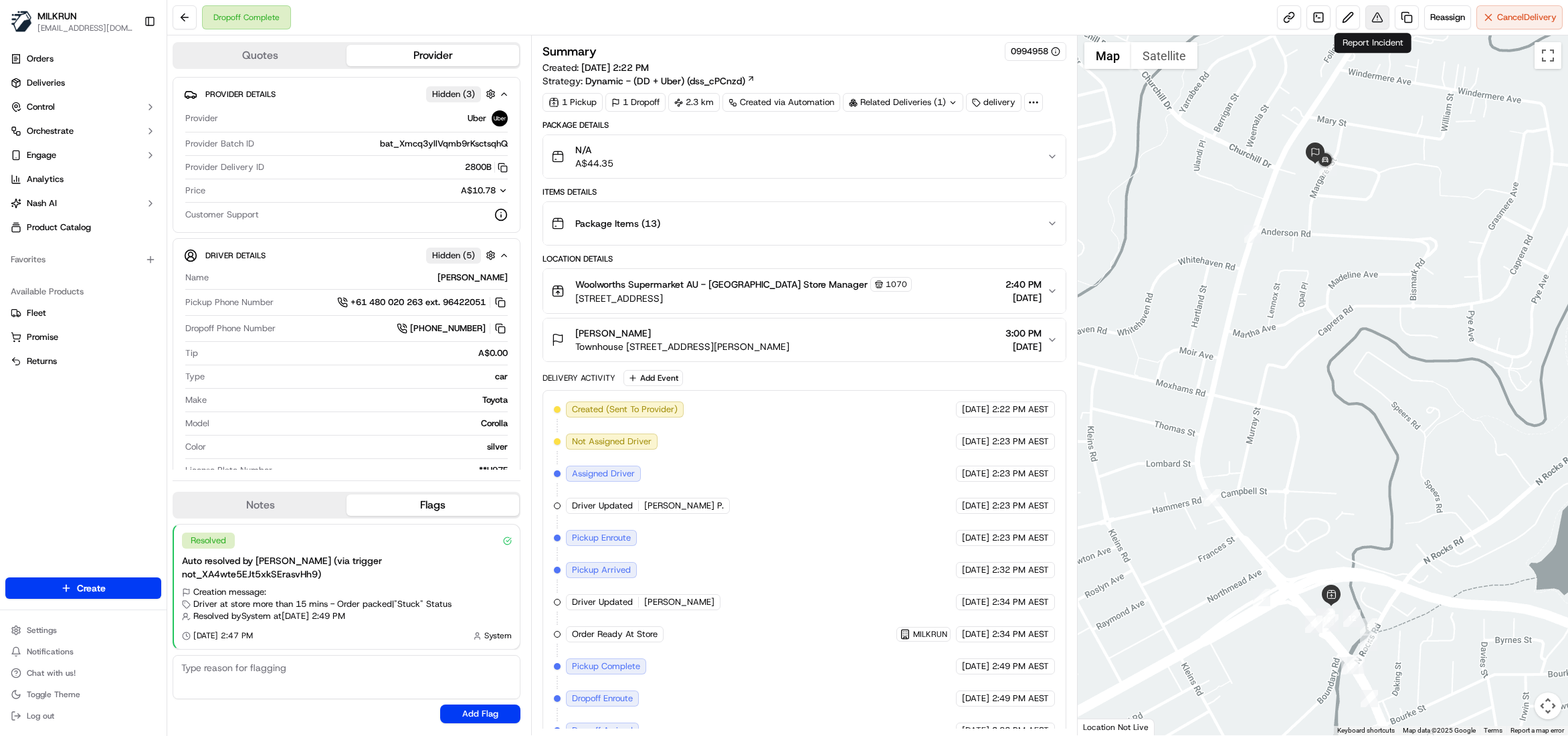
click at [1373, 21] on button at bounding box center [1377, 18] width 24 height 24
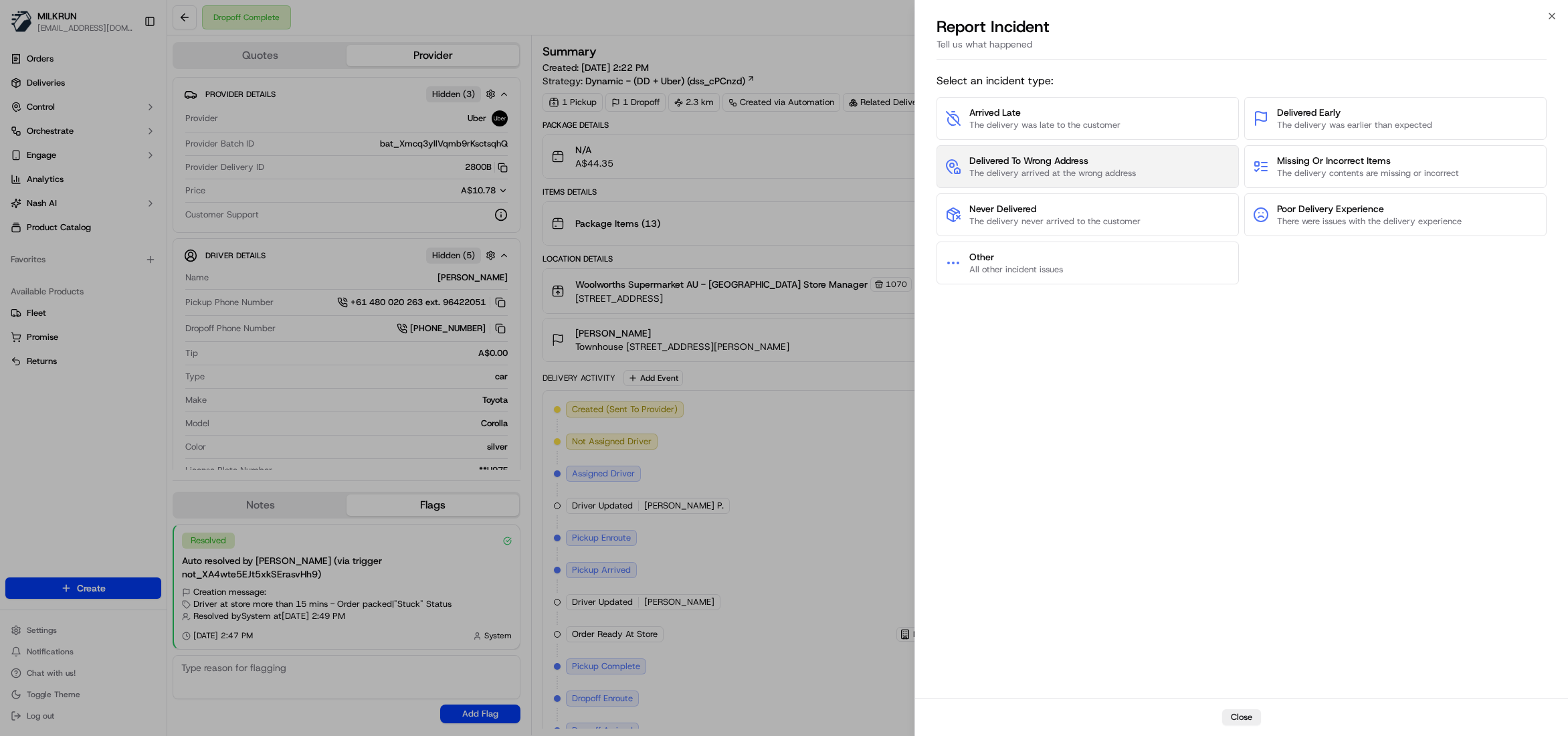
click at [1089, 172] on span "The delivery arrived at the wrong address" at bounding box center [1052, 173] width 166 height 12
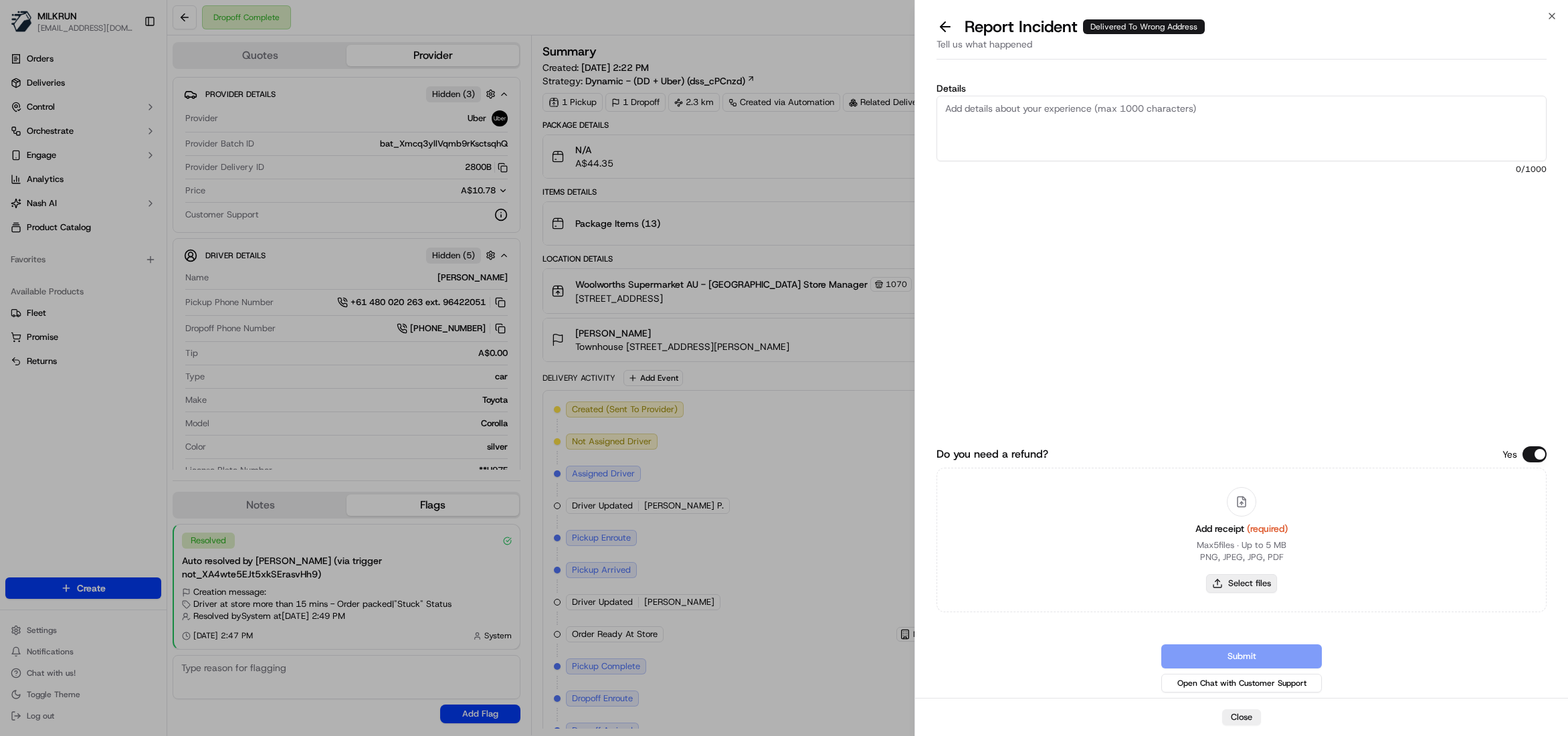
click at [1256, 578] on button "Select files" at bounding box center [1242, 583] width 71 height 19
type input "C:\fakepath\Billie-Jean Doolan.pdf"
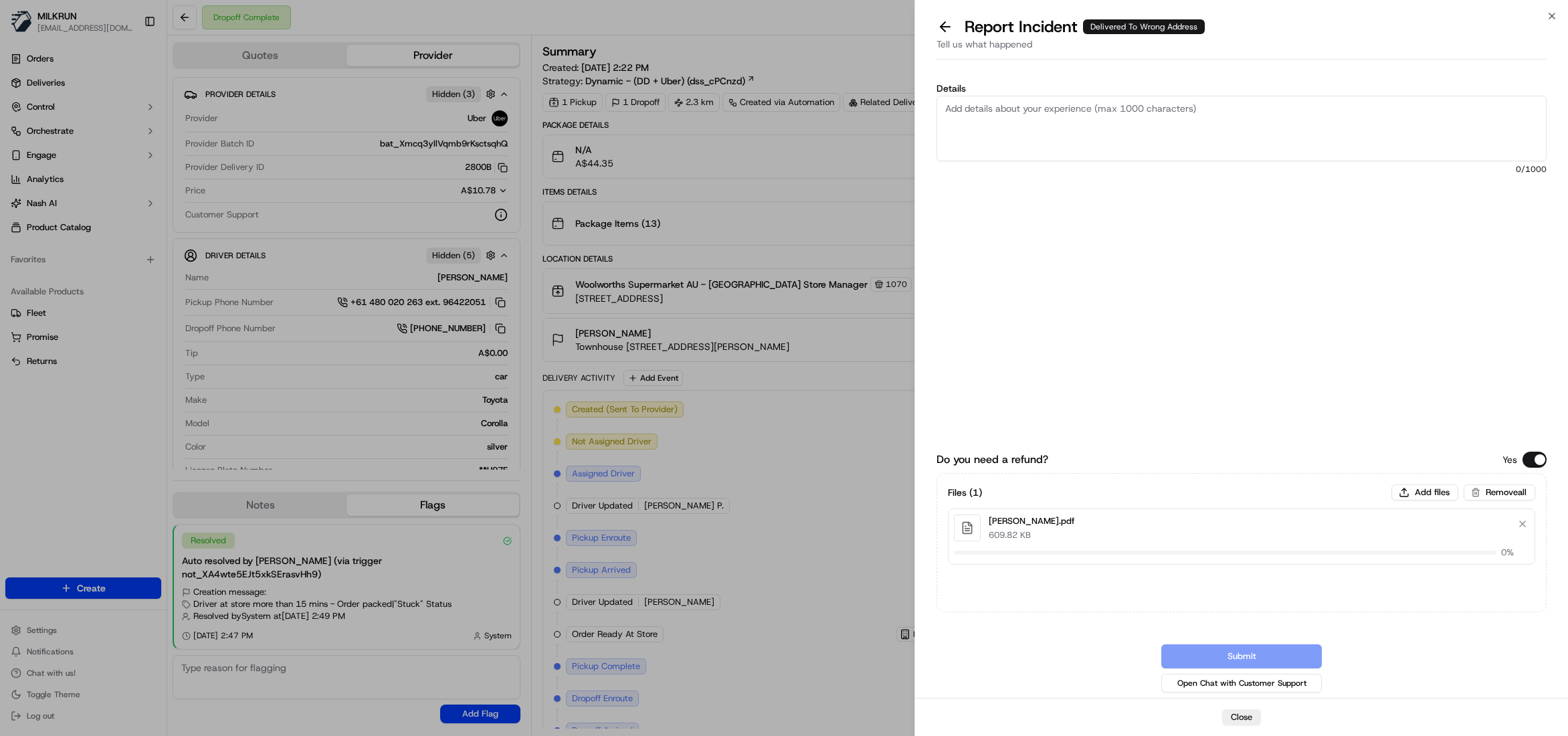
click at [974, 120] on textarea "Details" at bounding box center [1242, 128] width 610 height 66
click at [1360, 118] on textarea "Hi team, Please review and process refund, The customer did note receive the or…" at bounding box center [1242, 128] width 610 height 66
type textarea "Hi team, Please review and process refund, The customer did note receive the or…"
click at [1266, 655] on button "Submit" at bounding box center [1242, 656] width 161 height 24
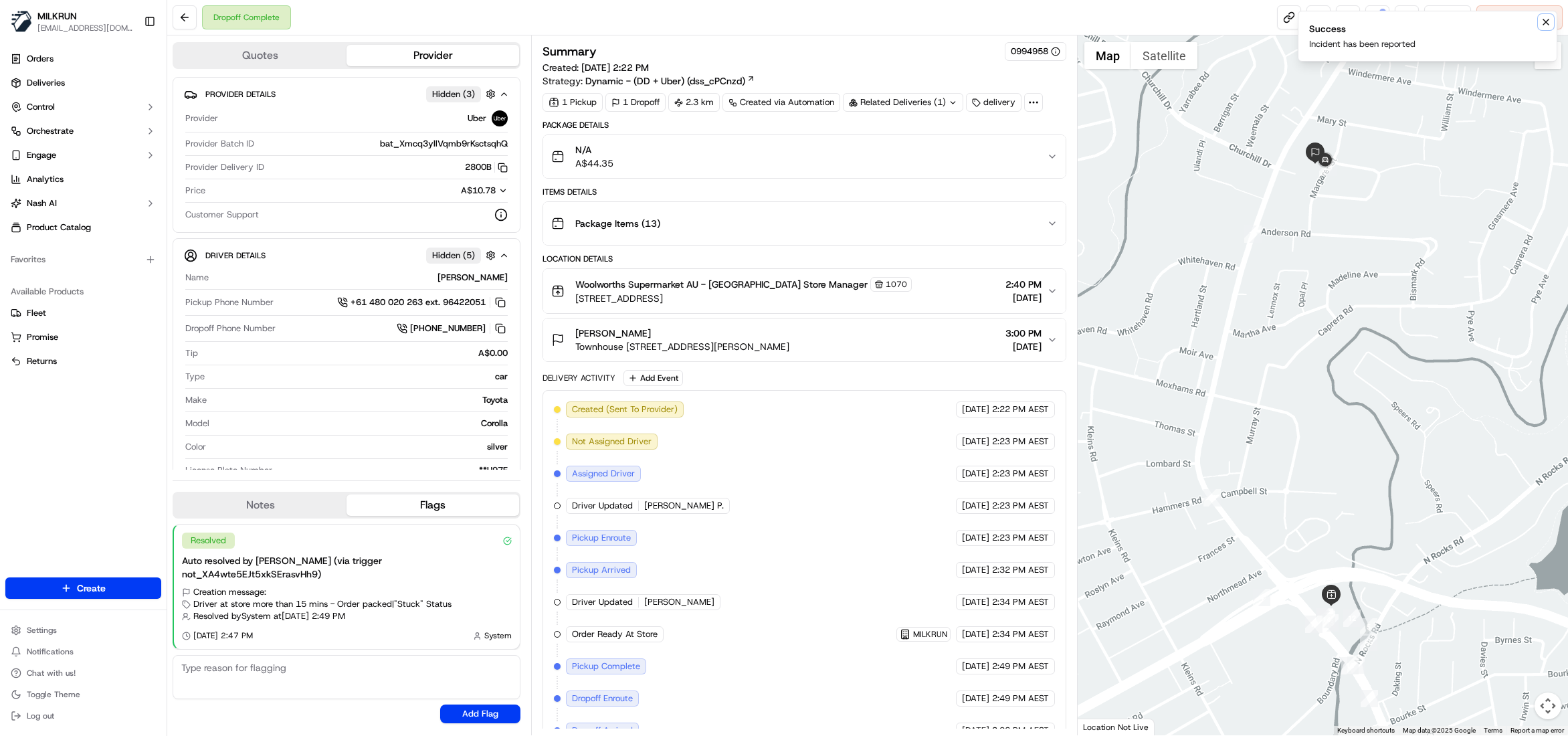
click at [1548, 26] on icon "Notifications (F8)" at bounding box center [1546, 22] width 11 height 11
click at [1373, 18] on button at bounding box center [1377, 18] width 24 height 24
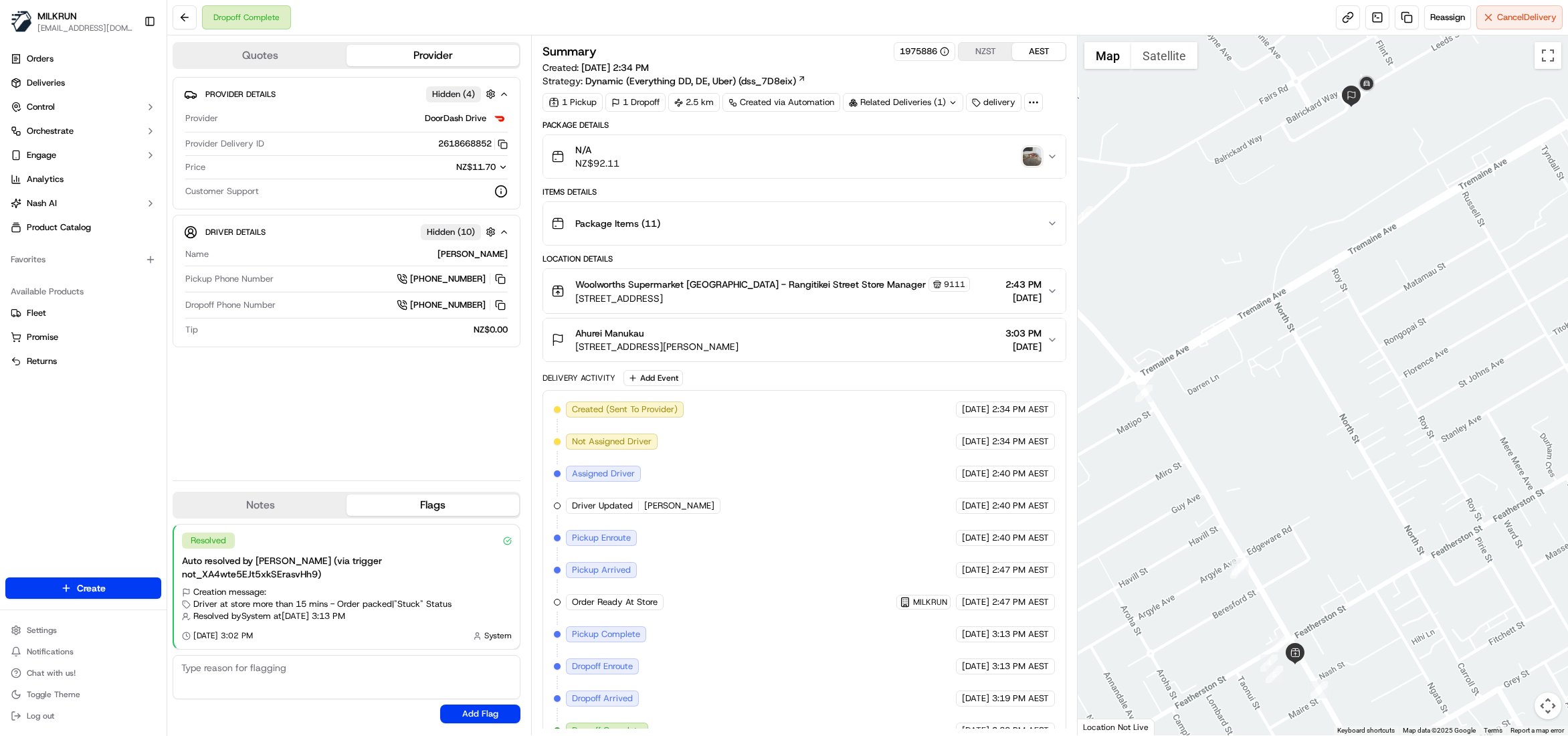
click at [1035, 162] on img "button" at bounding box center [1033, 157] width 19 height 19
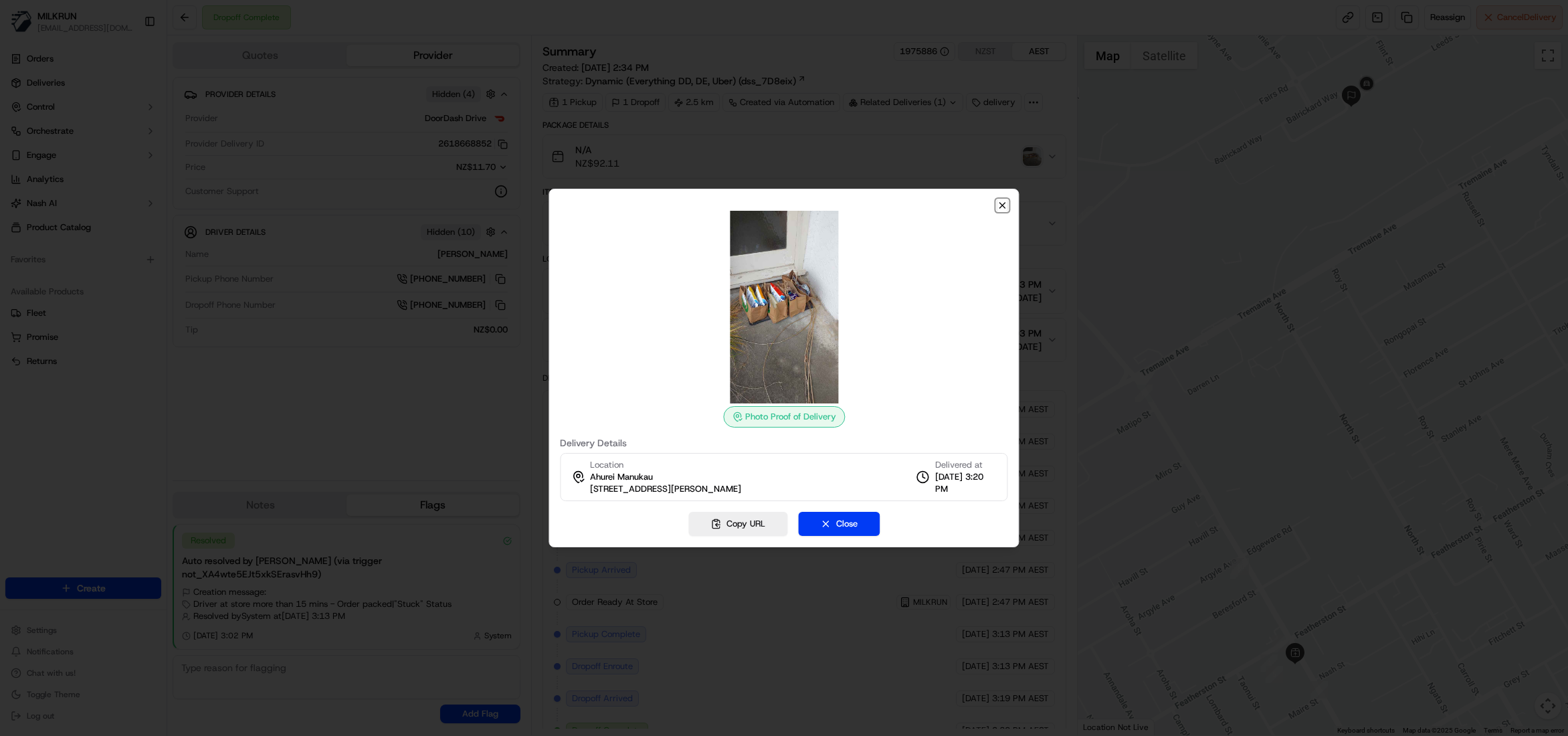
click at [1006, 206] on icon "button" at bounding box center [1003, 205] width 11 height 11
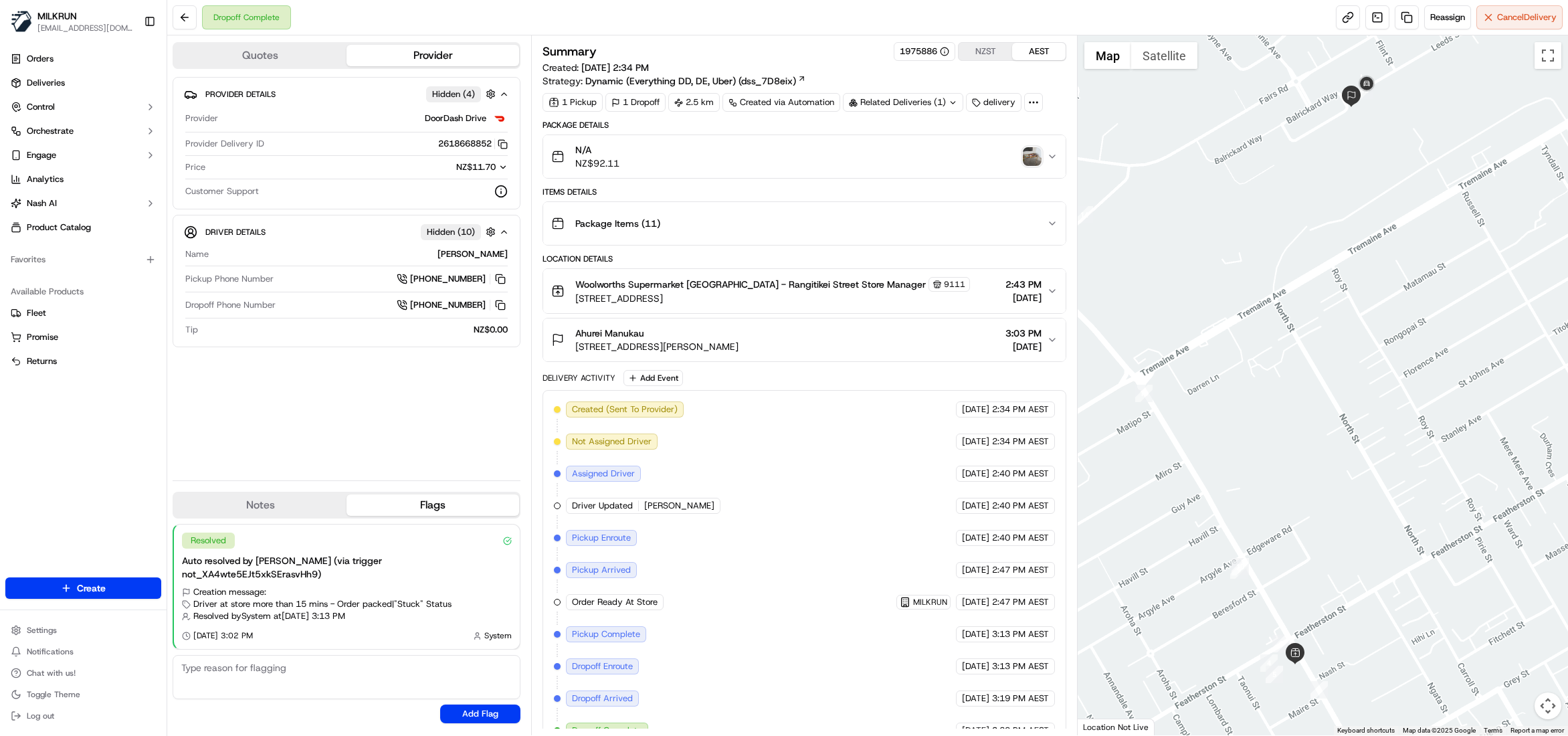
click at [1049, 343] on icon "button" at bounding box center [1052, 340] width 11 height 11
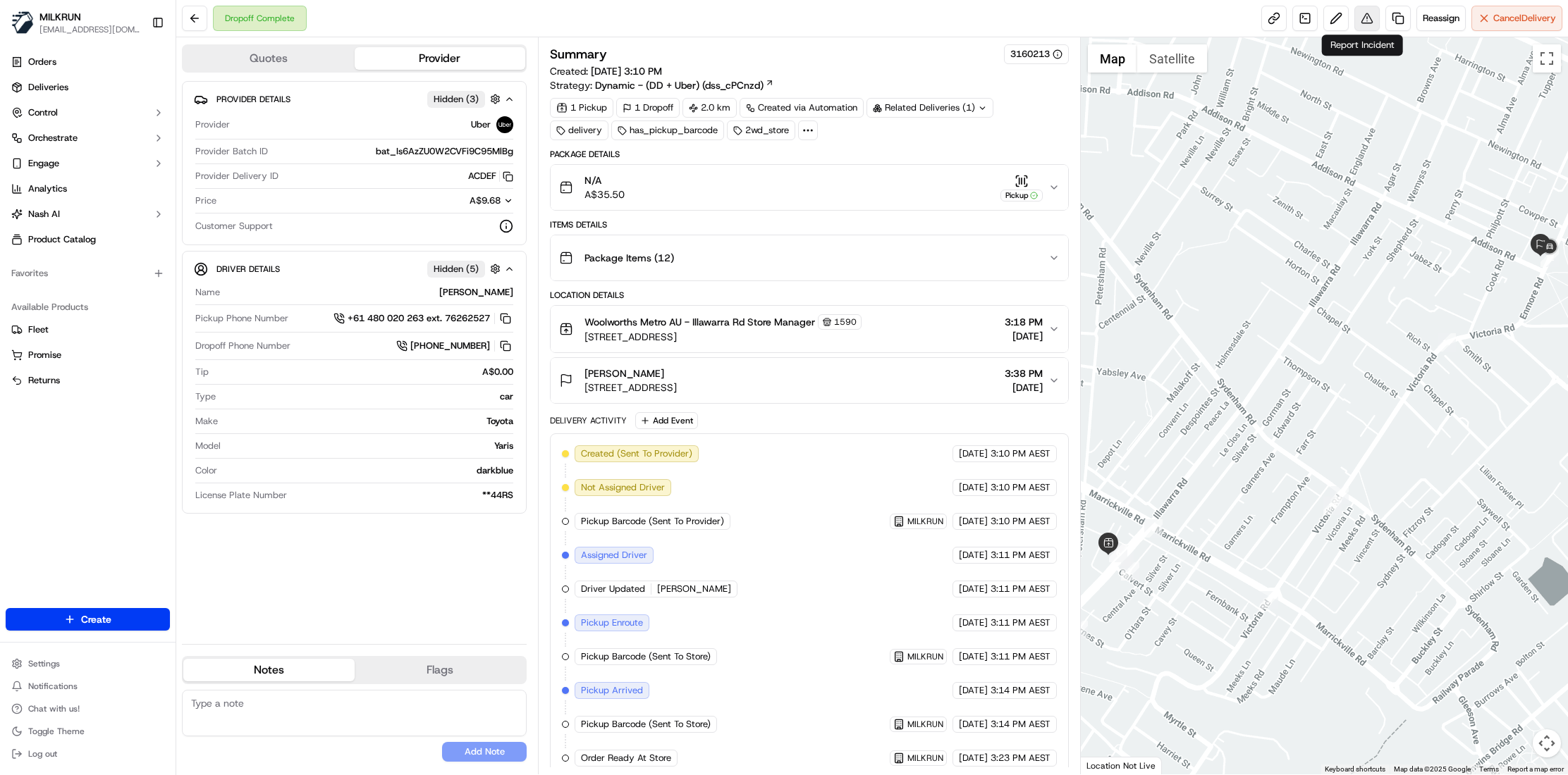
click at [1365, 19] on button at bounding box center [1367, 19] width 26 height 26
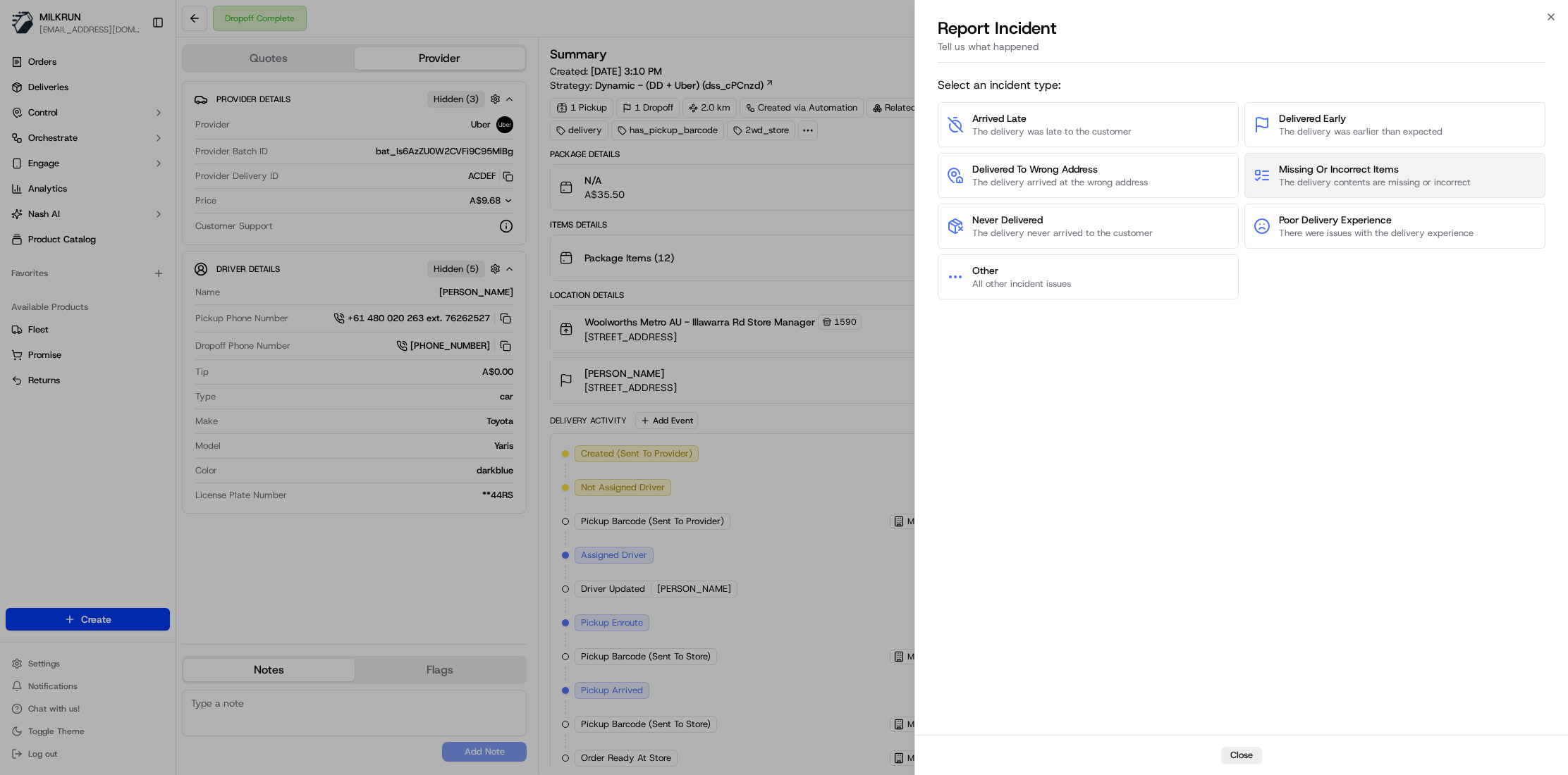
click at [1377, 177] on span "The delivery contents are missing or incorrect" at bounding box center [1374, 182] width 192 height 13
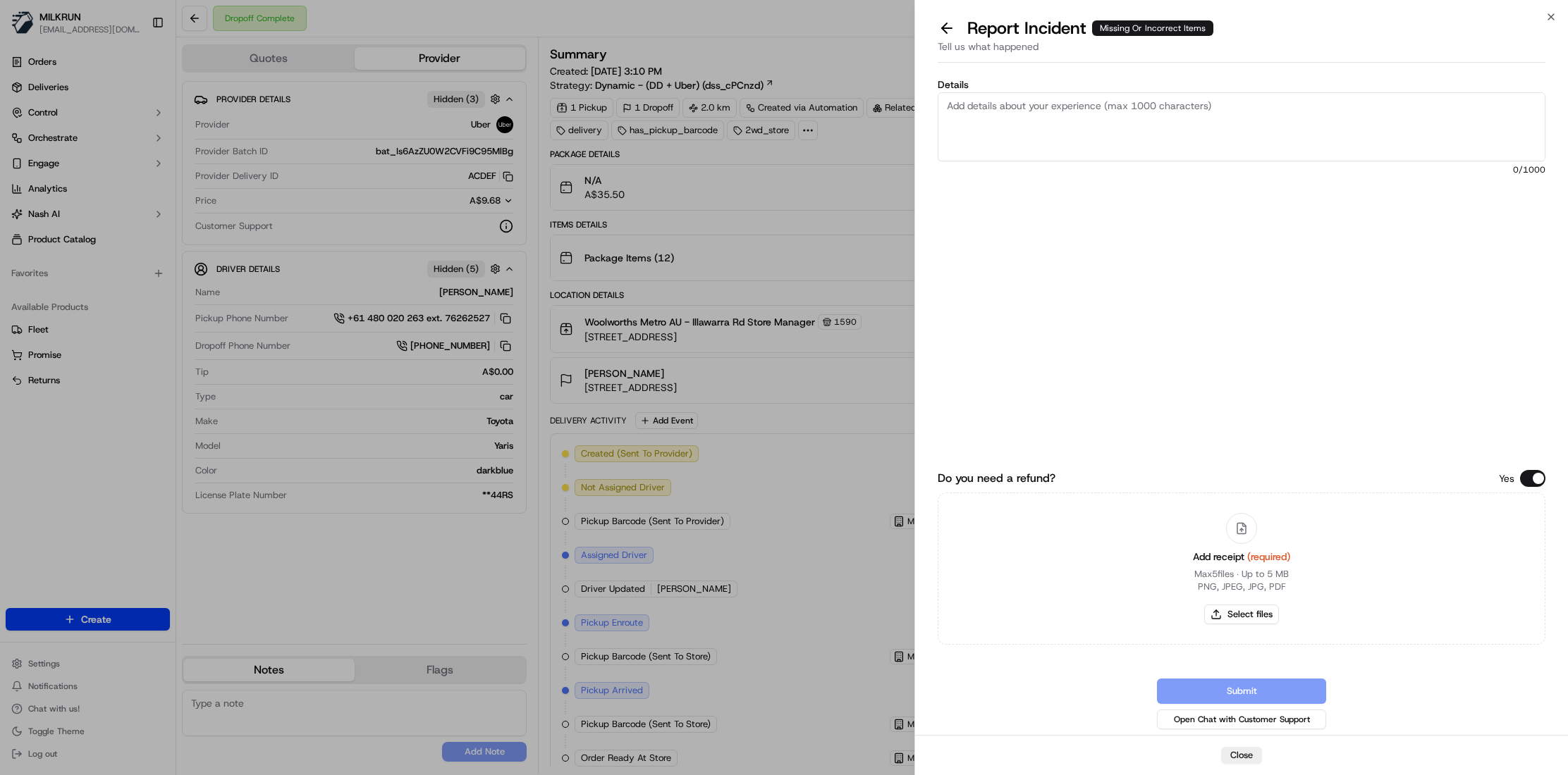
drag, startPoint x: 1087, startPoint y: 344, endPoint x: 957, endPoint y: 262, distance: 153.7
click at [1087, 344] on div "Details 0 /1000 Do you need a refund? Yes Add receipt (required) Max 5 files ∙ …" at bounding box center [1241, 401] width 607 height 661
click at [1013, 108] on textarea "Details" at bounding box center [1241, 127] width 607 height 69
click at [1486, 108] on textarea "HI team Please review and process billing adjustment, The driver is doing a bat…" at bounding box center [1241, 127] width 607 height 69
paste textarea "Tofu, corn flour Mother Earth bars, jasmine rice, Dettol hand wipes, Diet Coke,…"
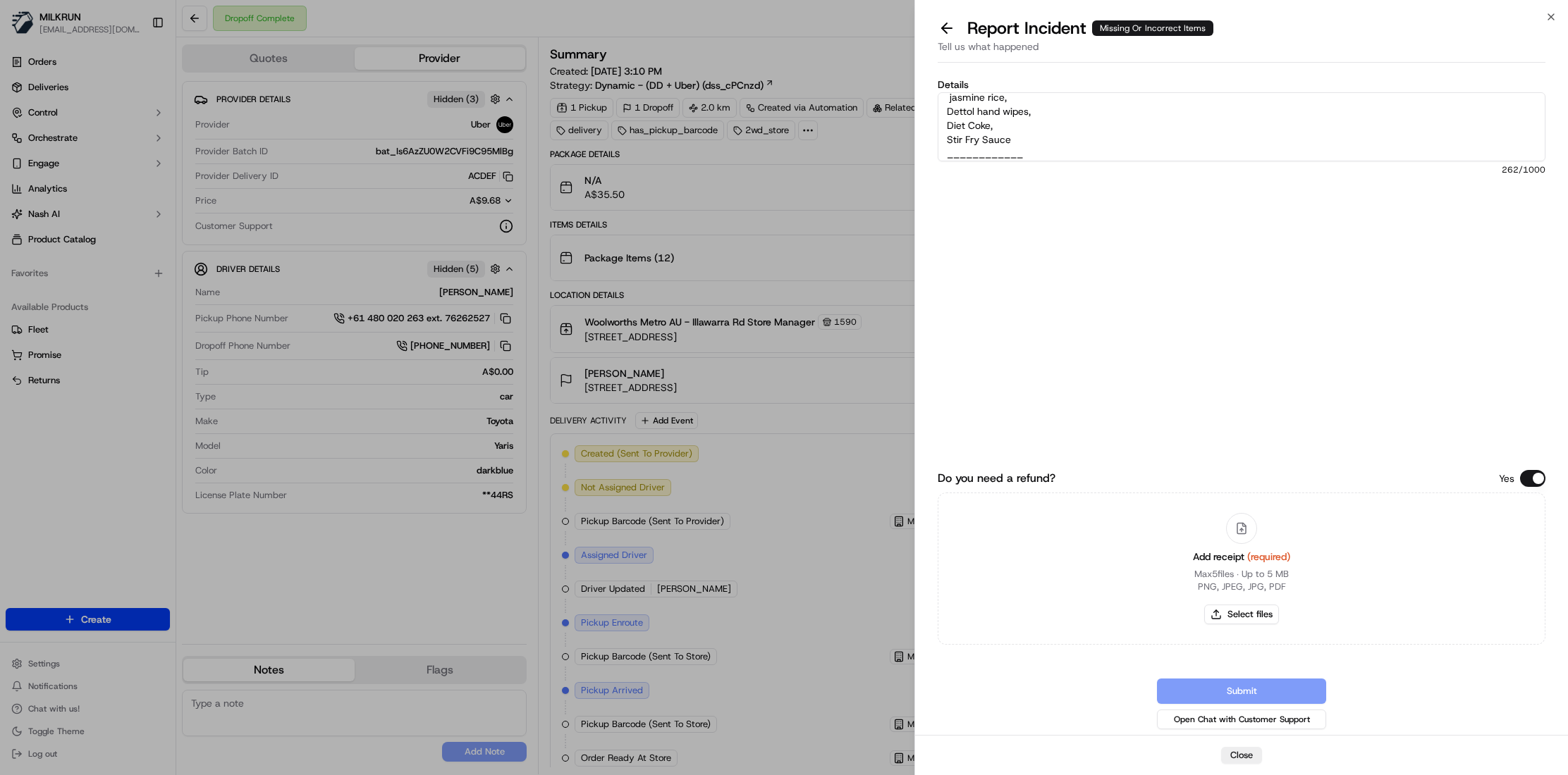
scroll to position [107, 0]
type textarea "HI team Please review and process billing adjustment, The driver is doing a bat…"
click at [1250, 611] on button "Select files" at bounding box center [1241, 614] width 75 height 20
type input "C:\fakepath\Poppy Davis.pdf"
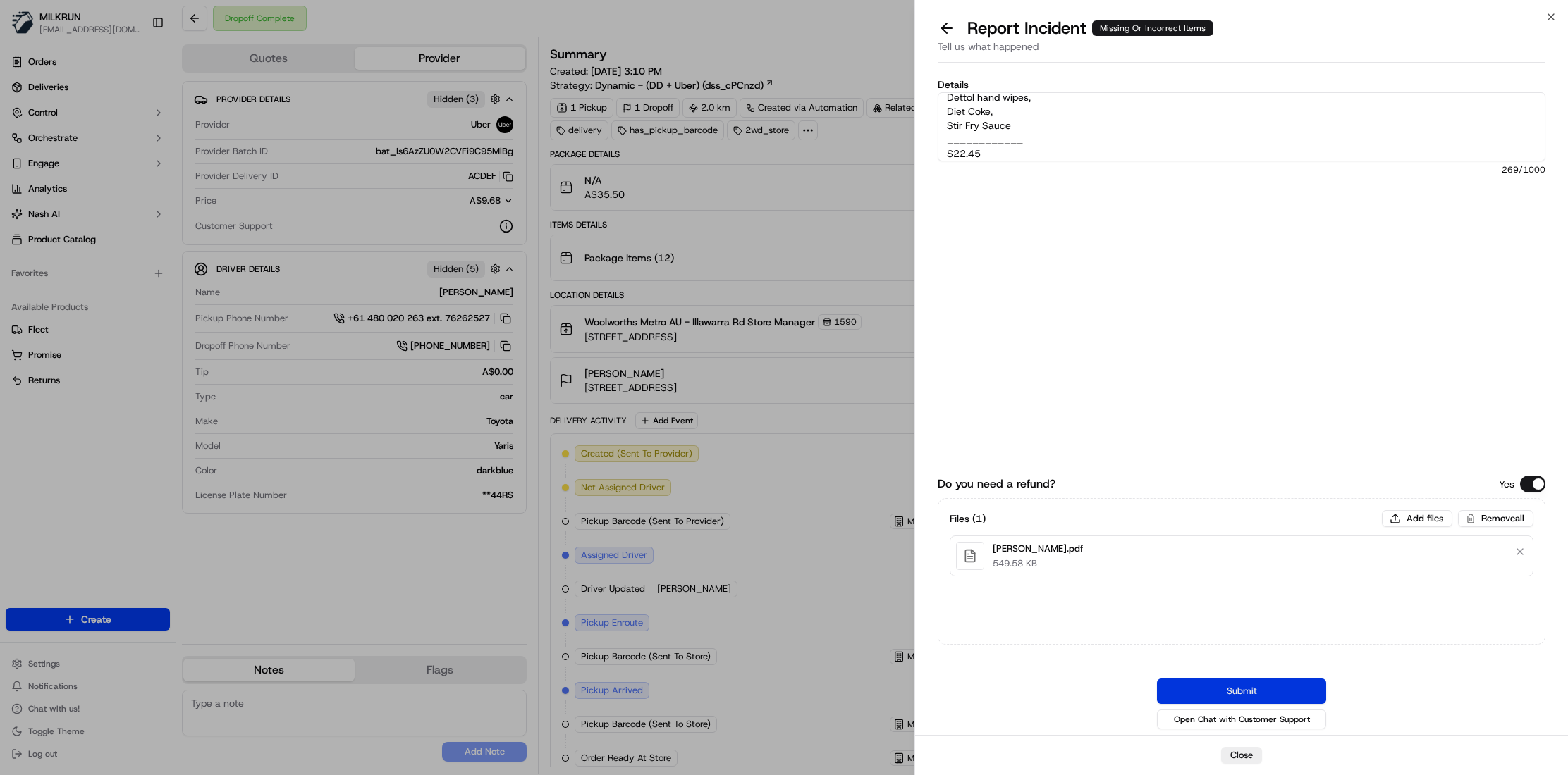
click at [1208, 692] on button "Submit" at bounding box center [1241, 691] width 169 height 26
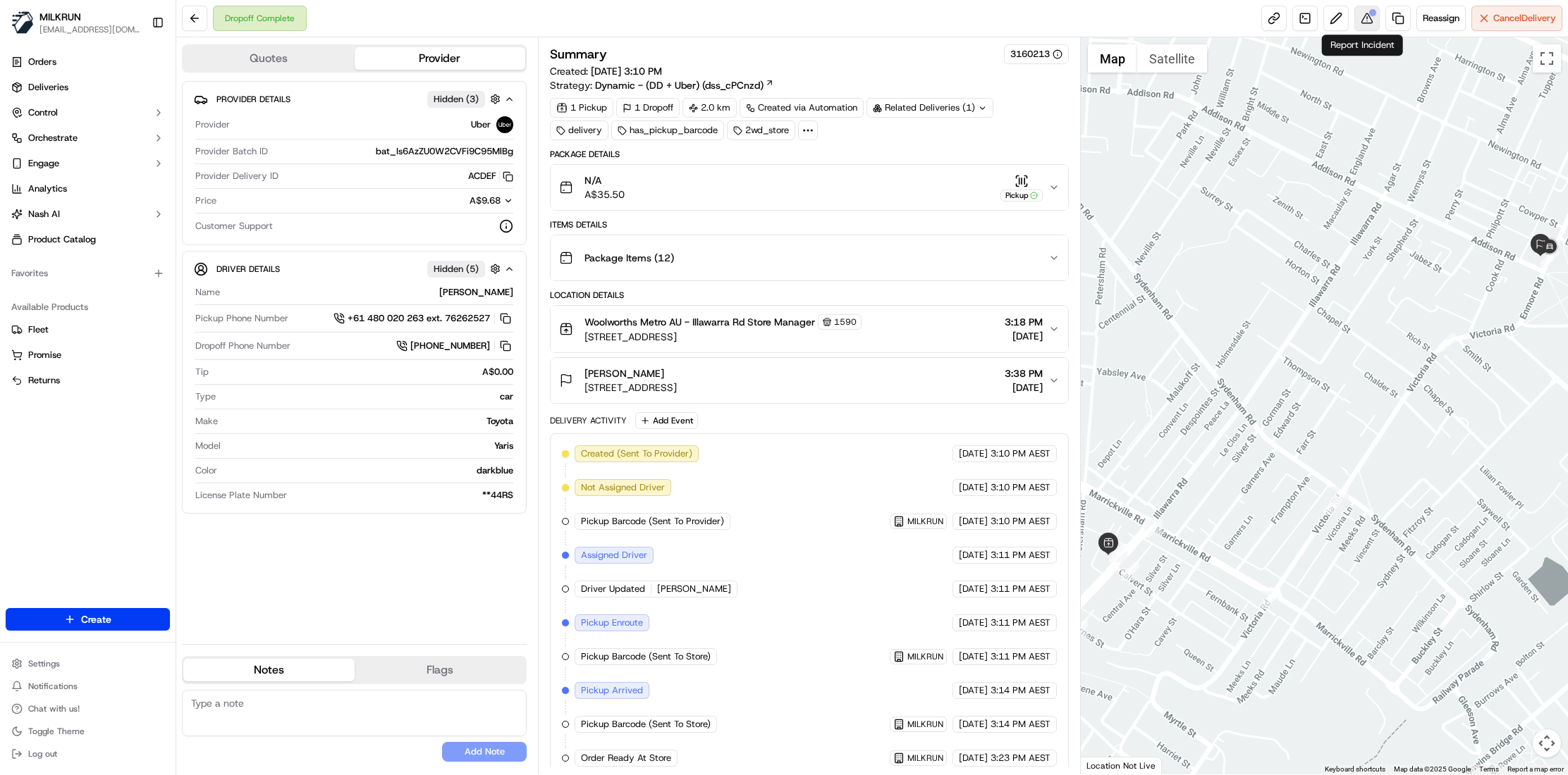
click at [1368, 31] on button at bounding box center [1367, 19] width 26 height 26
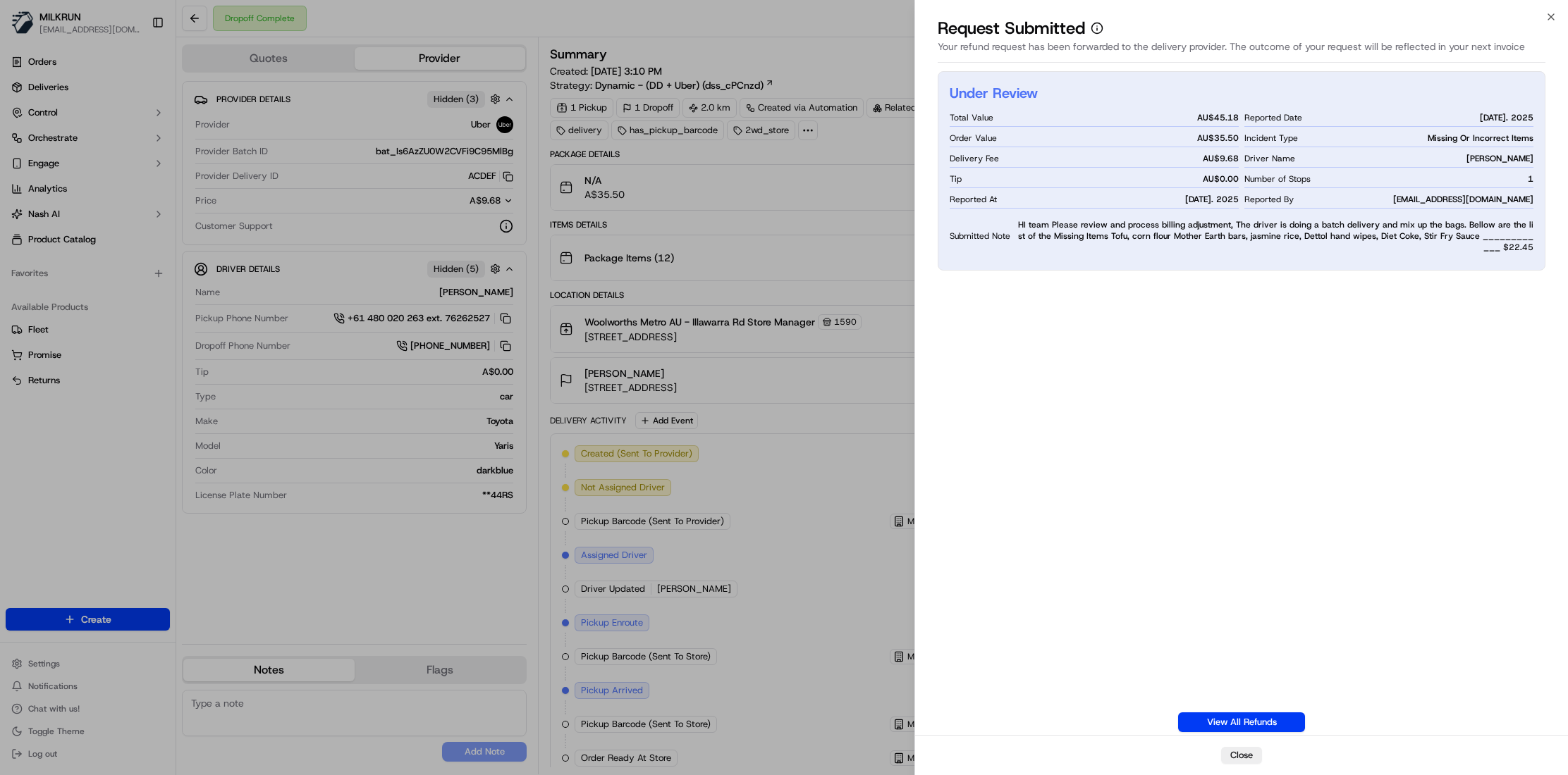
click at [1120, 495] on div "Under Review Total Value AU$ 45.18 Order Value AU$ 35.50 Delivery Fee AU$ 9.68 …" at bounding box center [1241, 401] width 607 height 661
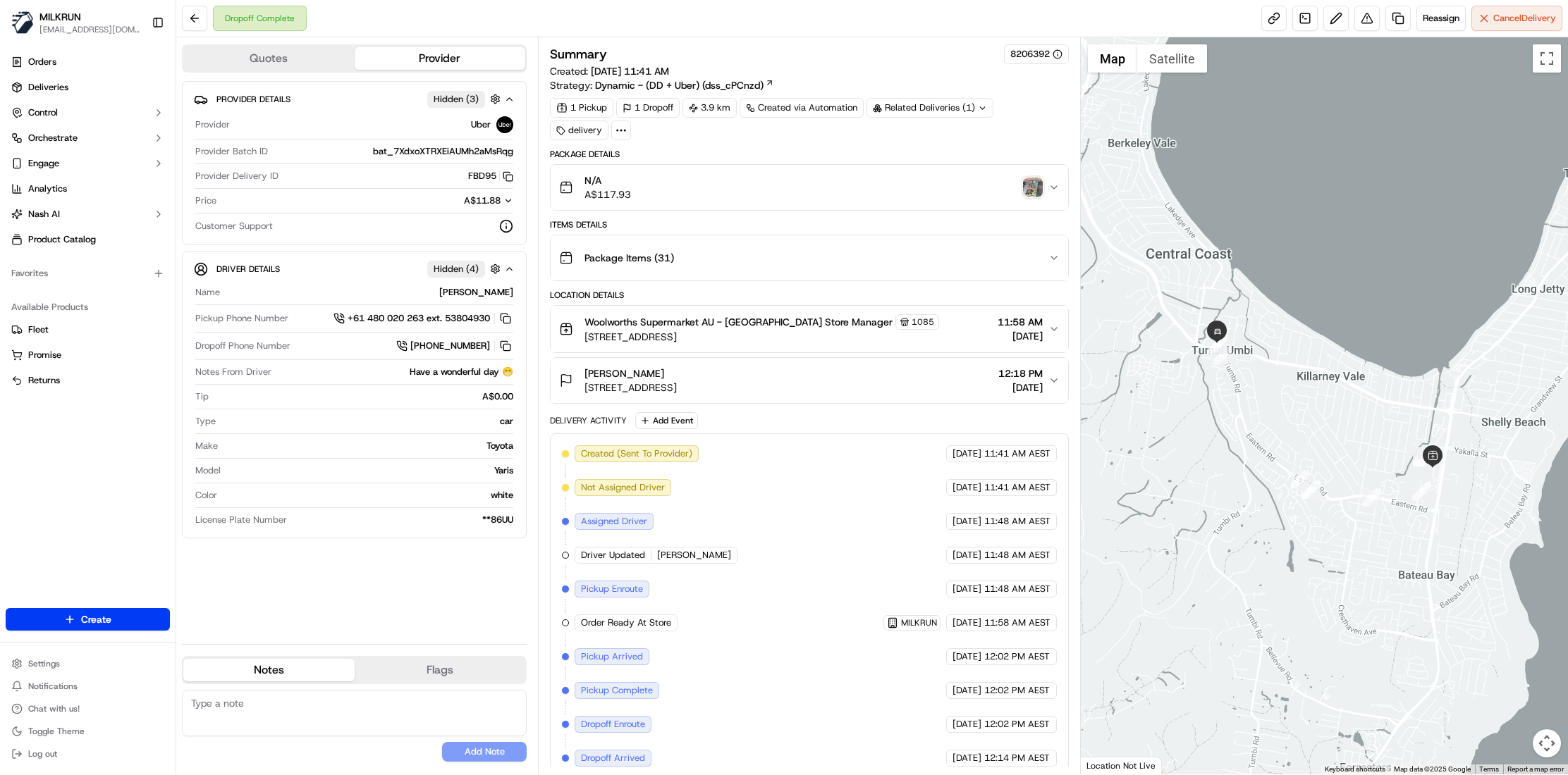
drag, startPoint x: 671, startPoint y: 378, endPoint x: 575, endPoint y: 381, distance: 96.0
click at [575, 381] on div "Victoria Horsman Unit 4/1 Sherlock Ln, Tumbi Umbi, NSW 2261, AU" at bounding box center [617, 381] width 117 height 28
copy span "[PERSON_NAME]"
click at [48, 86] on span "Deliveries" at bounding box center [48, 88] width 40 height 13
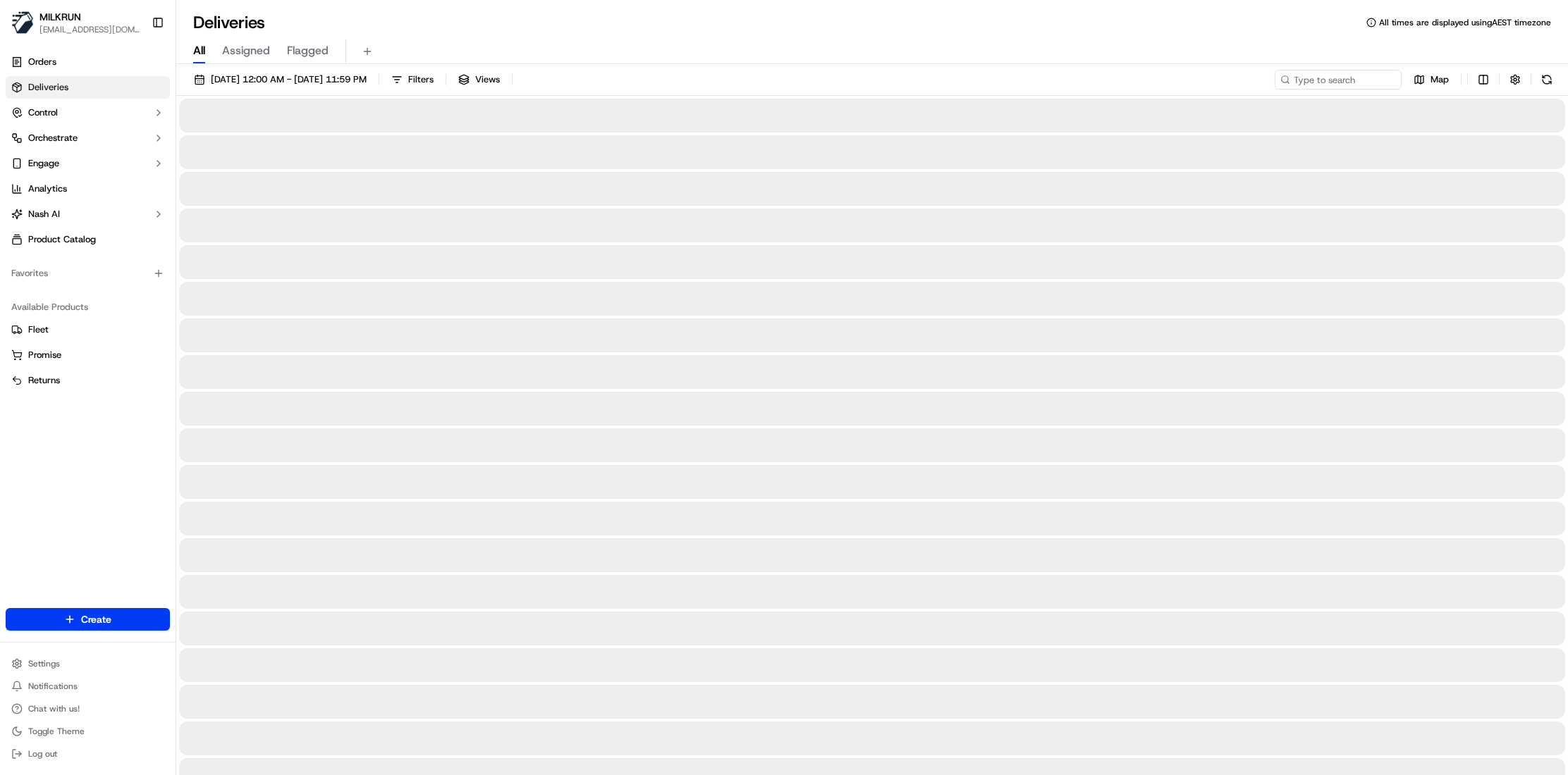
drag, startPoint x: 197, startPoint y: 52, endPoint x: 298, endPoint y: 52, distance: 101.0
click at [198, 52] on span "All" at bounding box center [199, 51] width 12 height 17
click at [1298, 82] on input at bounding box center [1317, 80] width 169 height 20
paste input "[PERSON_NAME]"
type input "[PERSON_NAME]"
